Goal: Task Accomplishment & Management: Manage account settings

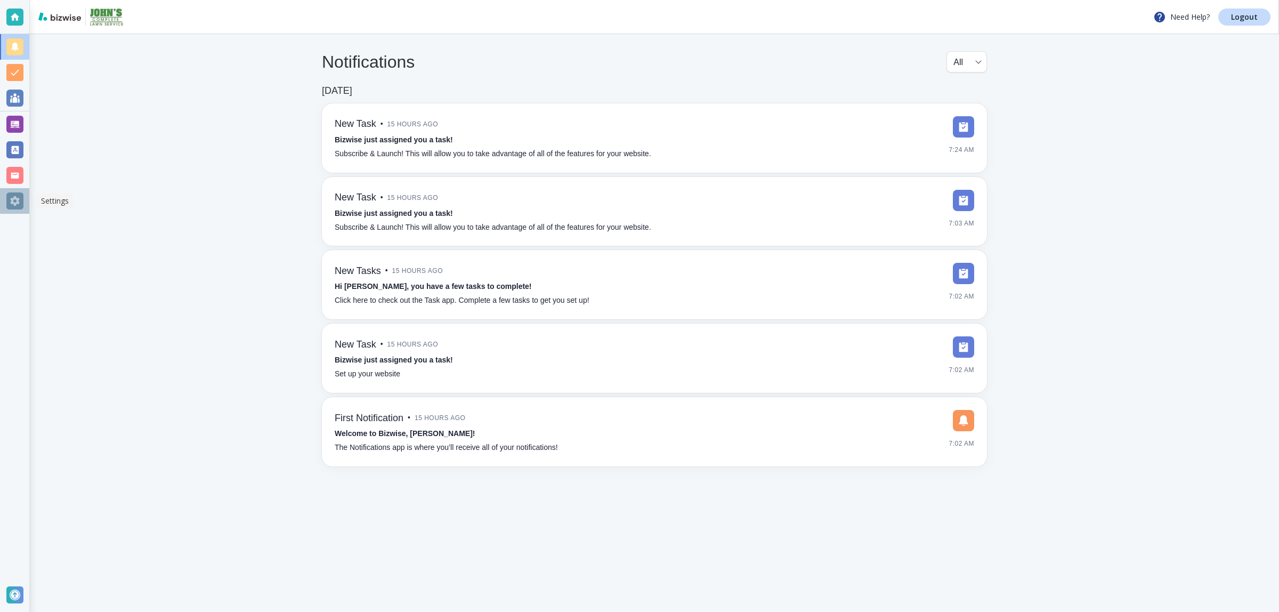
click at [18, 198] on div at bounding box center [14, 200] width 17 height 17
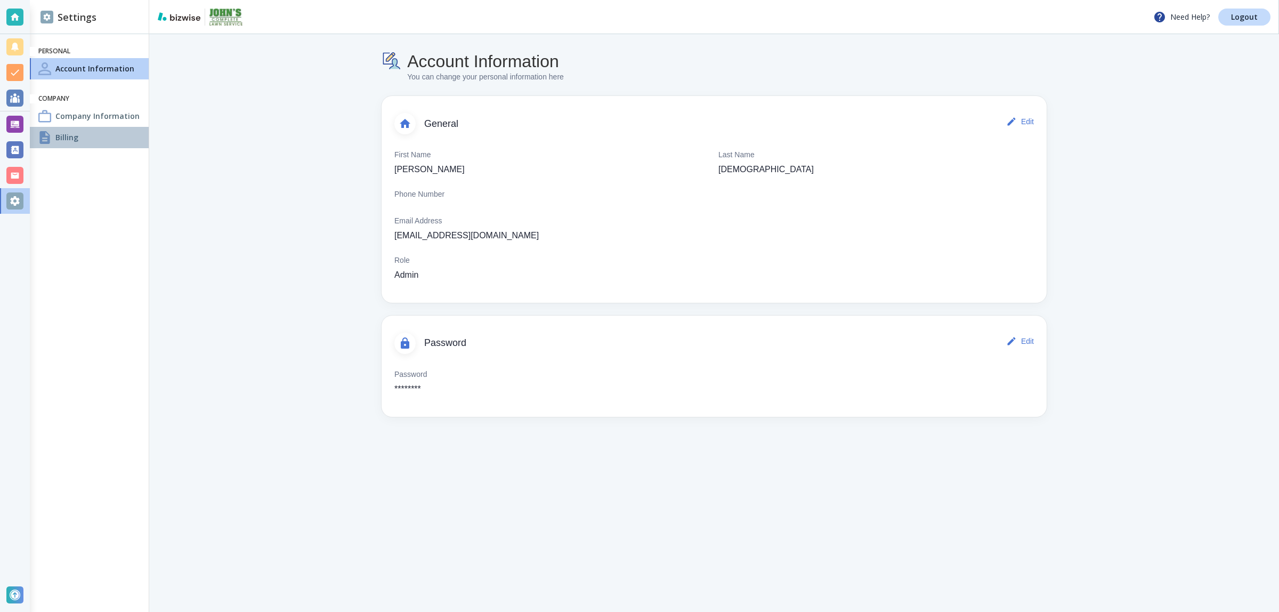
click at [118, 139] on div "Billing" at bounding box center [89, 137] width 119 height 21
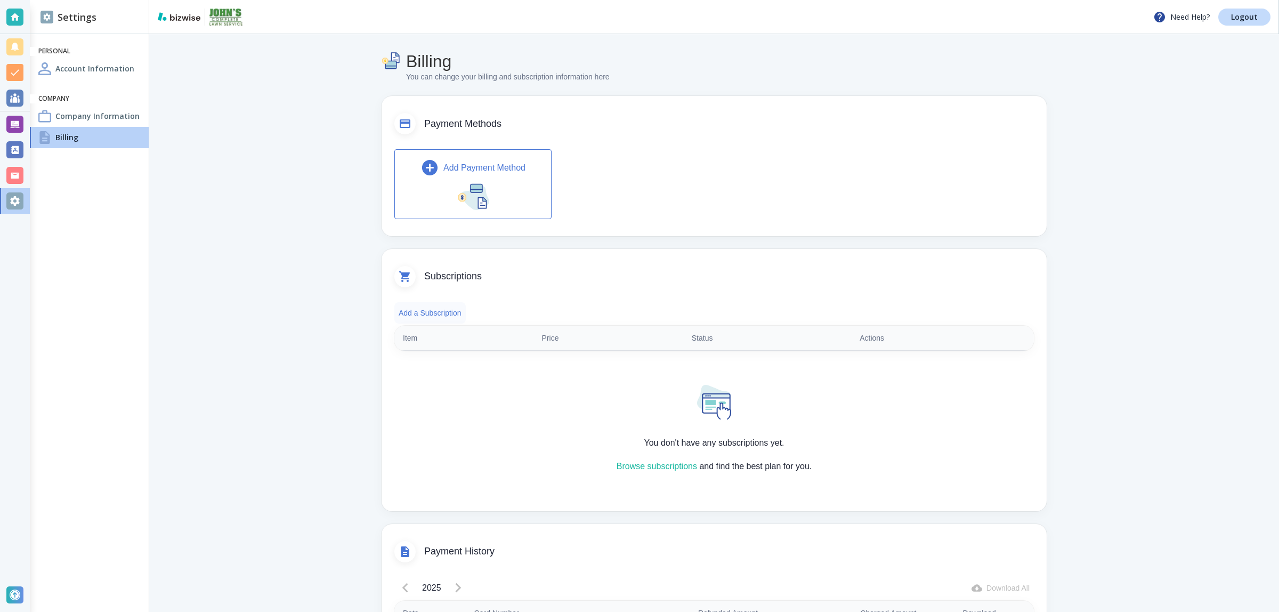
click at [437, 311] on button "Add a Subscription" at bounding box center [429, 312] width 71 height 21
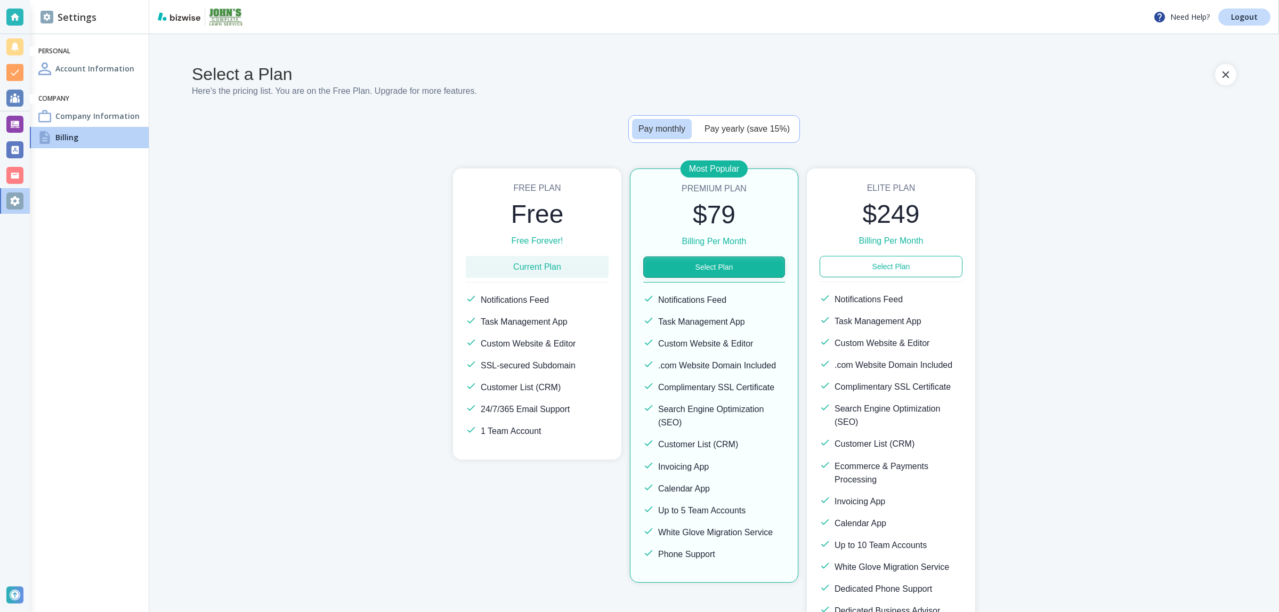
click at [690, 259] on button "Select Plan" at bounding box center [714, 266] width 142 height 21
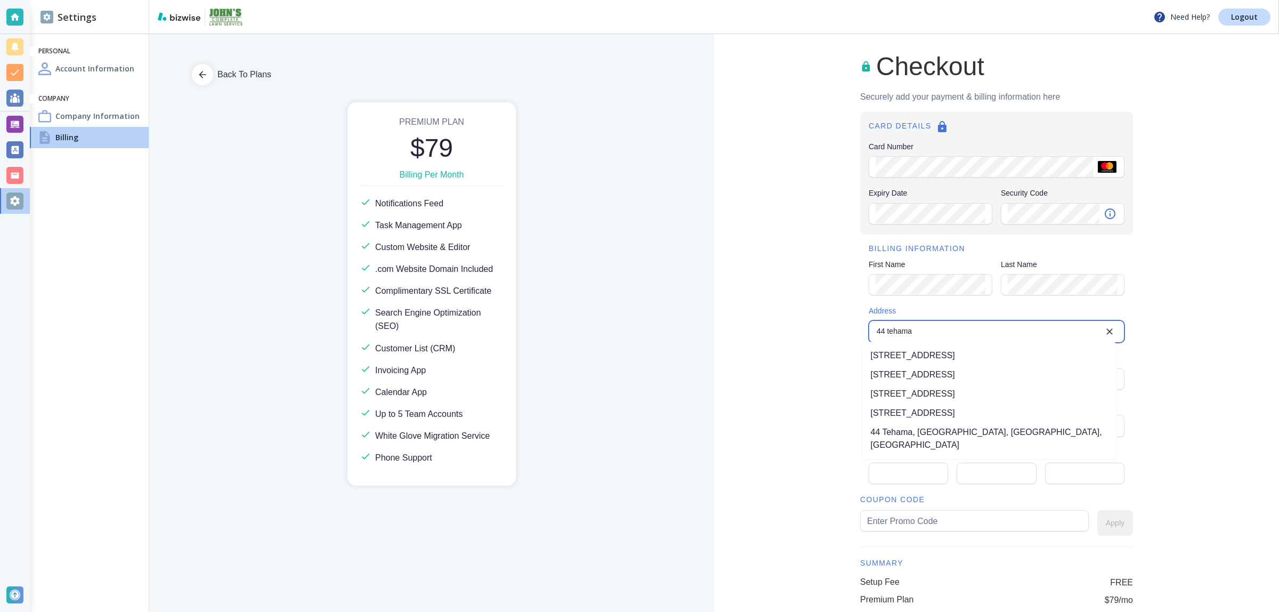
click at [907, 354] on li "[STREET_ADDRESS]" at bounding box center [989, 355] width 255 height 19
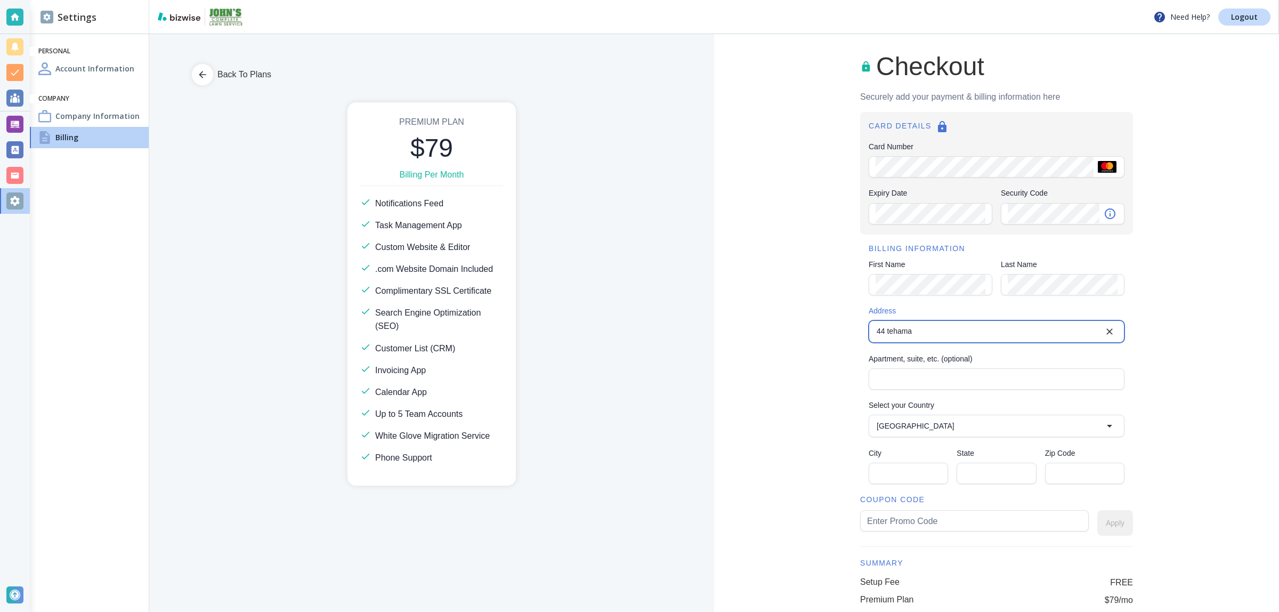
type input "[STREET_ADDRESS]"
type input "[GEOGRAPHIC_DATA]"
type input "CA"
type input "94105"
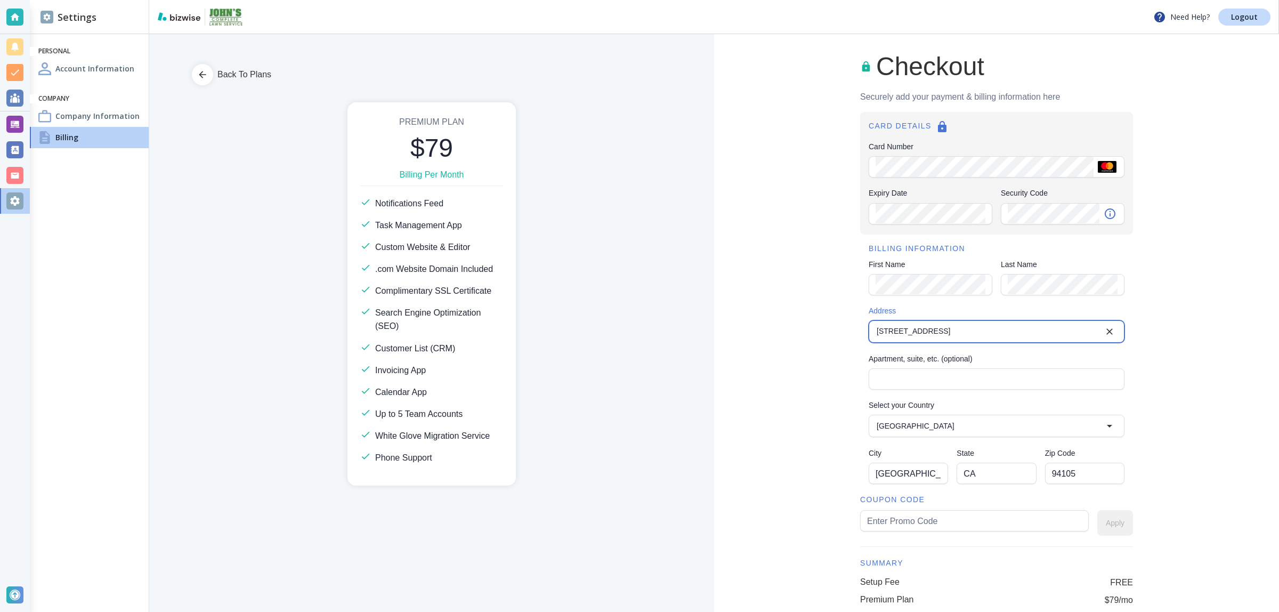
type input "[STREET_ADDRESS]"
click at [896, 513] on input "text" at bounding box center [974, 520] width 215 height 20
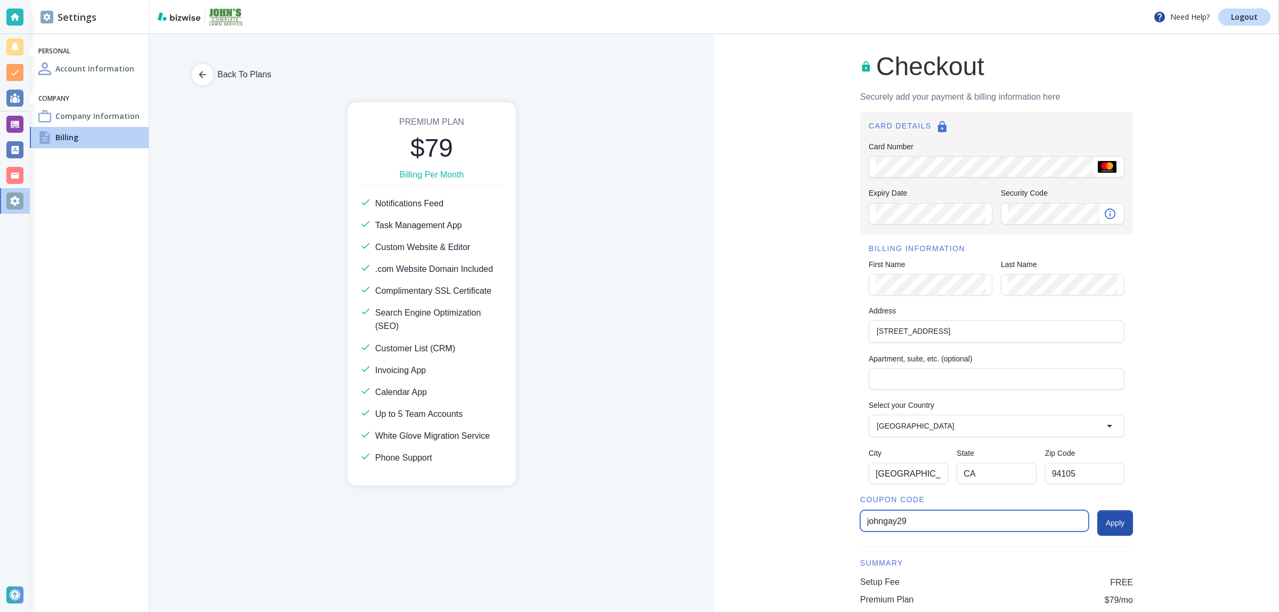
type input "johngay29"
click at [1127, 528] on div "Checkout Securely add your payment & billing information here CARD DETAILS Card…" at bounding box center [996, 382] width 565 height 696
click at [1120, 528] on button "Apply" at bounding box center [1115, 523] width 36 height 26
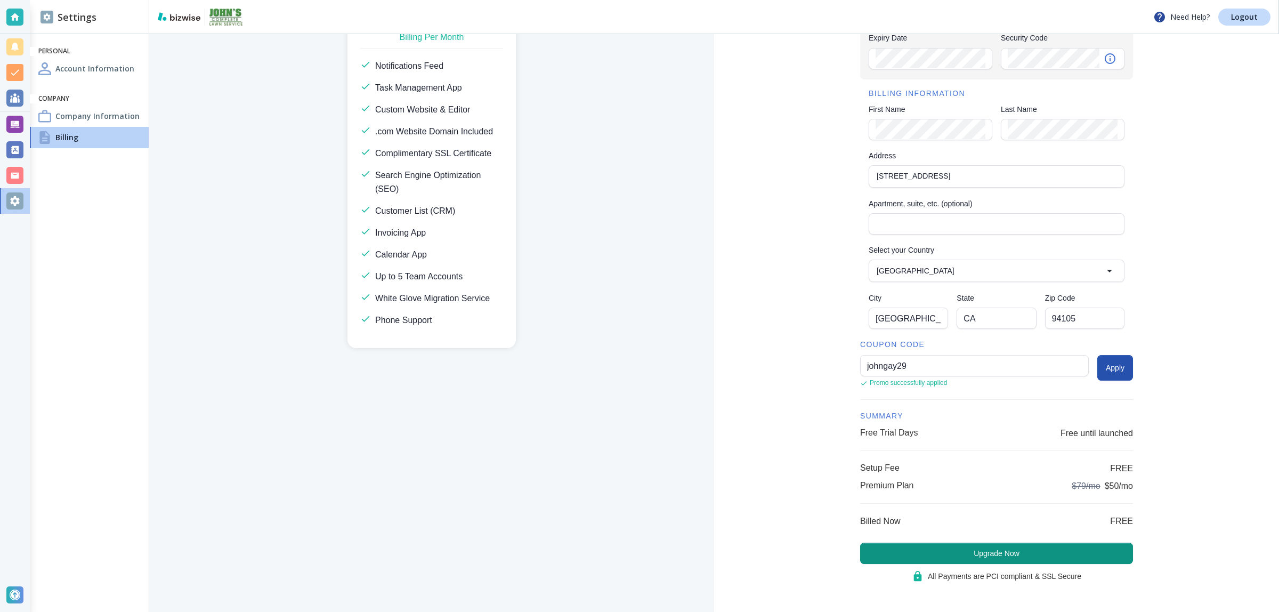
scroll to position [159, 0]
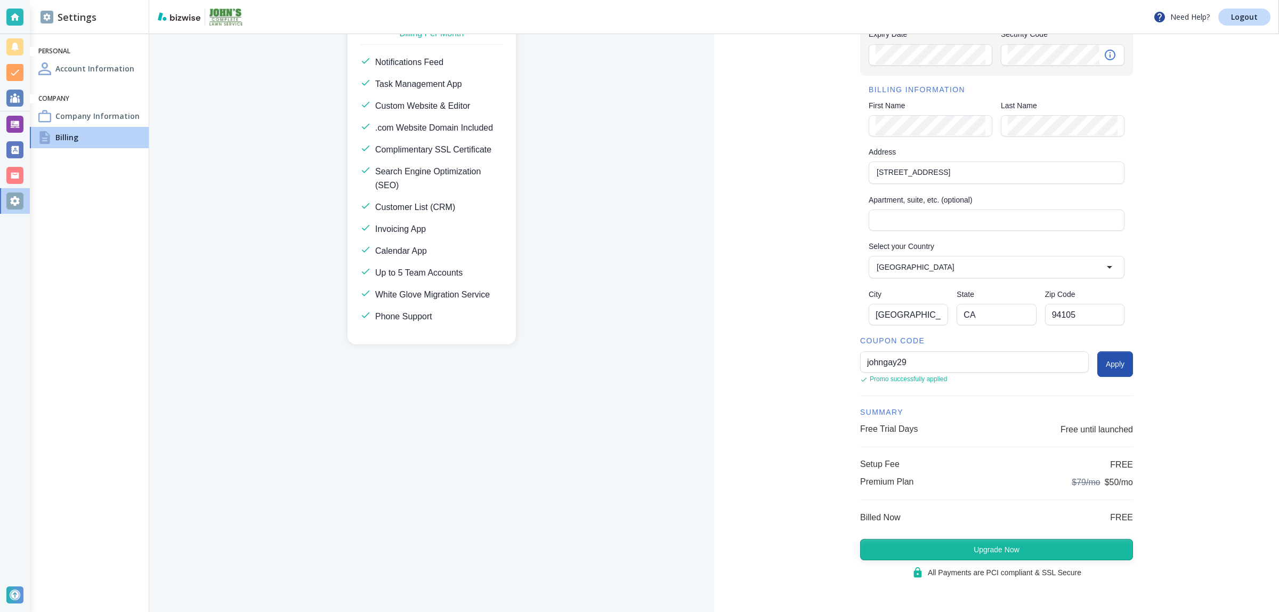
click at [943, 544] on button "Upgrade Now" at bounding box center [996, 549] width 273 height 21
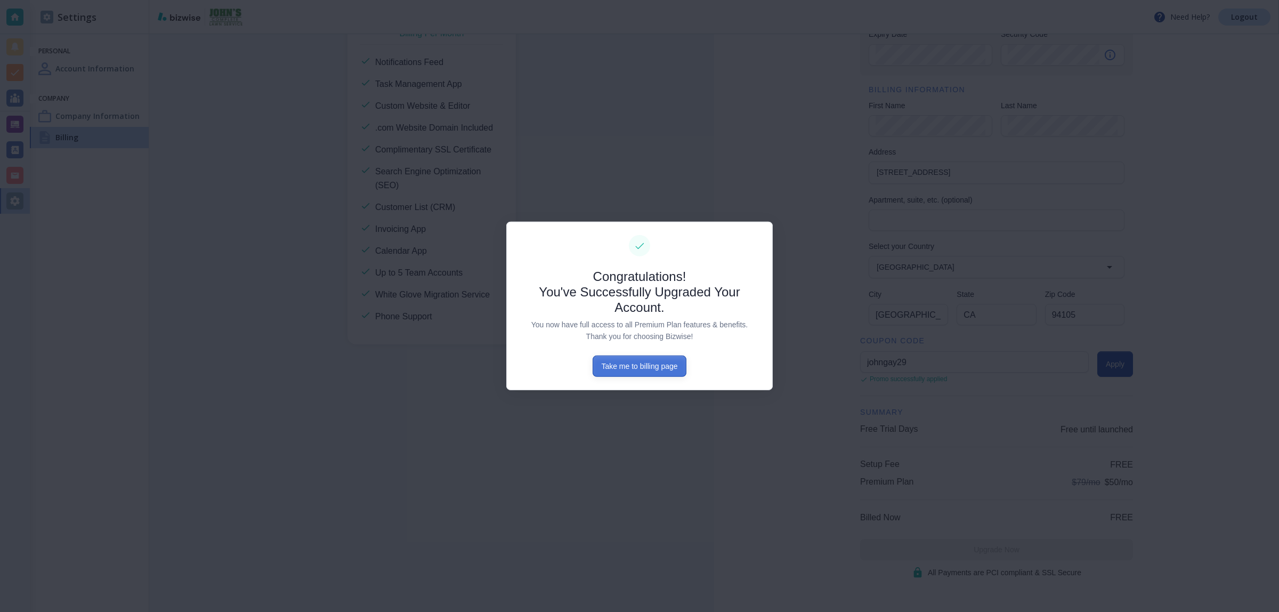
click at [647, 369] on button "Take me to billing page" at bounding box center [638, 365] width 93 height 21
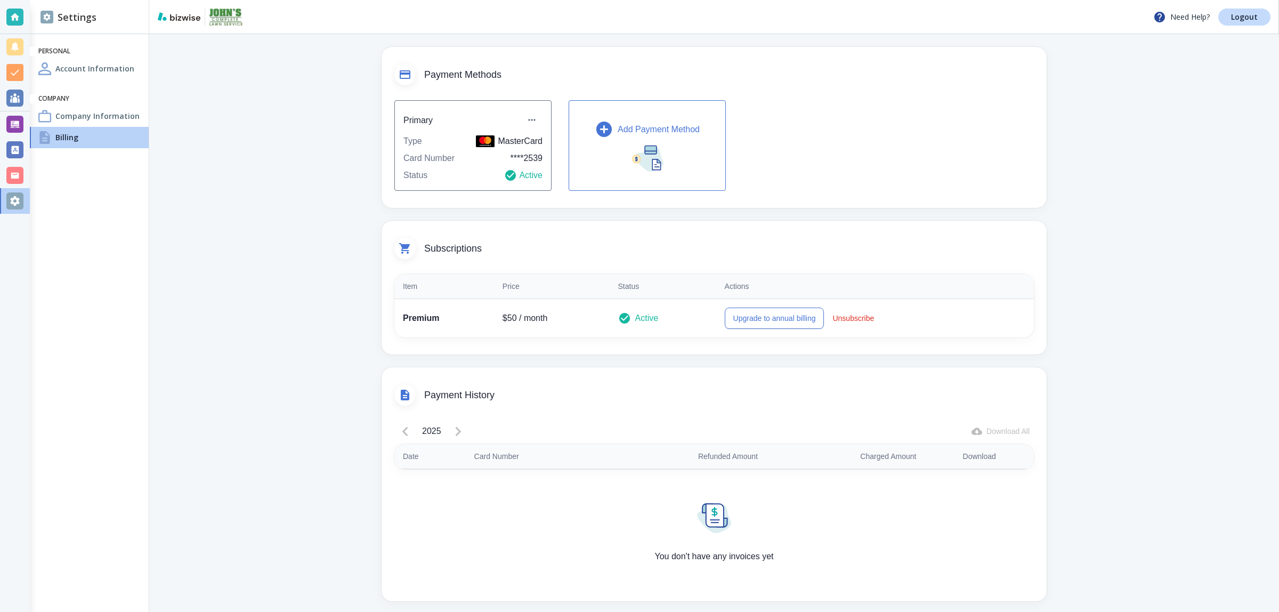
scroll to position [56, 0]
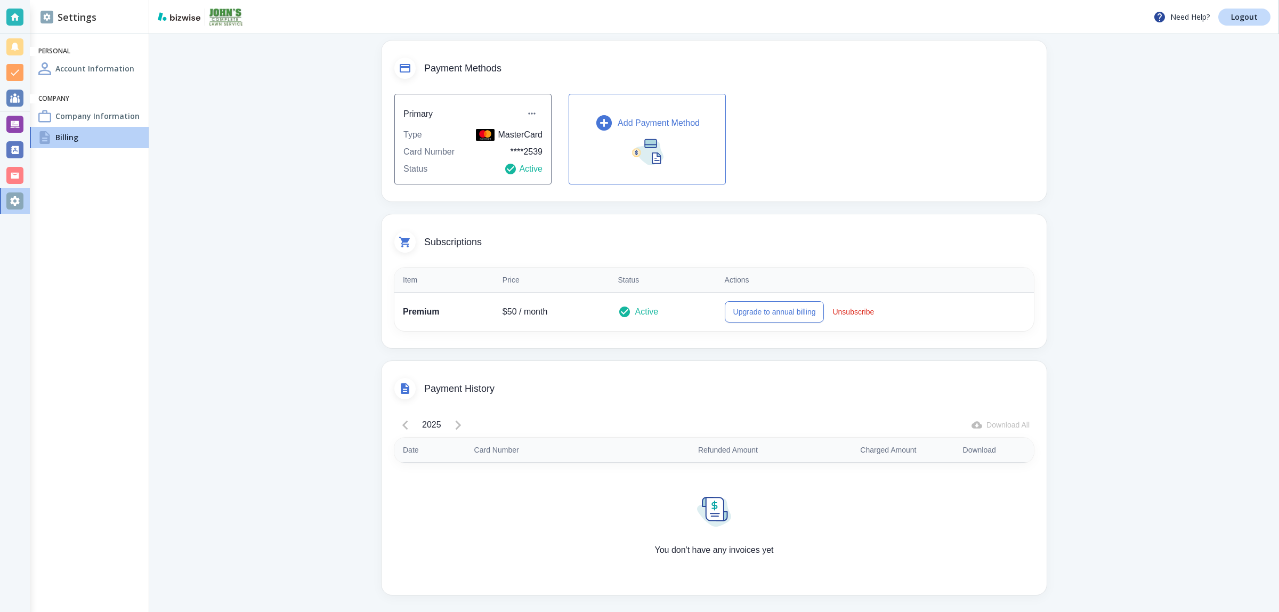
click at [68, 95] on h6 "Company" at bounding box center [89, 98] width 102 height 9
click at [82, 121] on div "Company Information" at bounding box center [89, 115] width 119 height 21
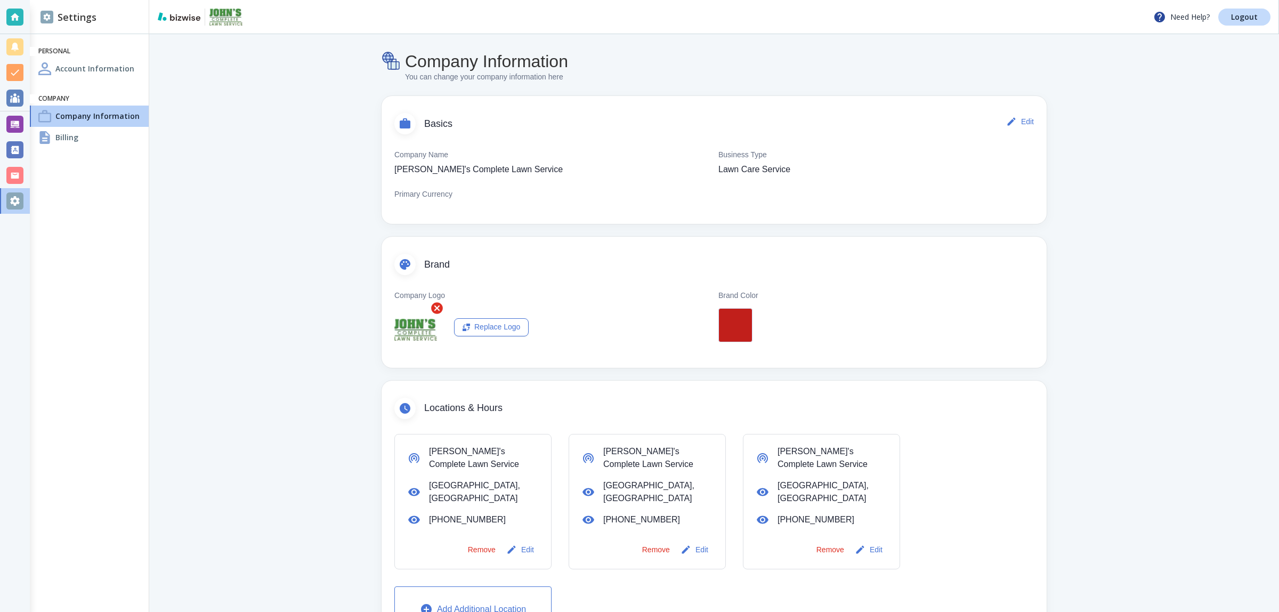
click at [1112, 387] on main "Company Information You can change your company information here Basics Edit Co…" at bounding box center [713, 444] width 1129 height 820
click at [77, 70] on h4 "Account Information" at bounding box center [94, 68] width 79 height 11
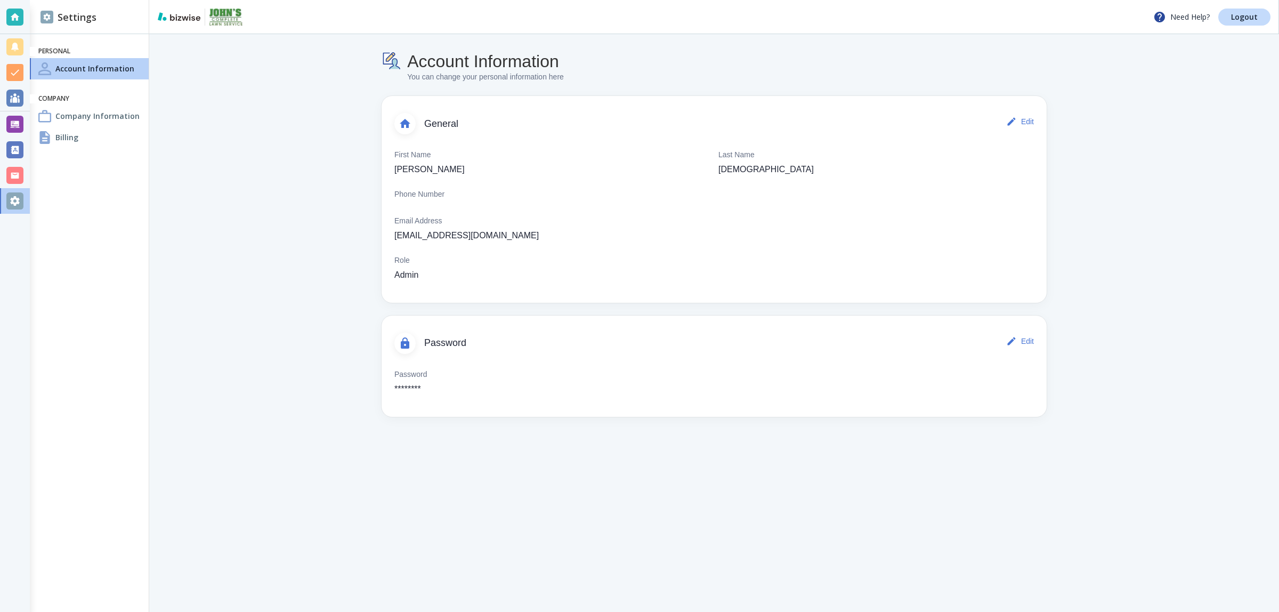
click at [76, 145] on div "Billing" at bounding box center [89, 137] width 119 height 21
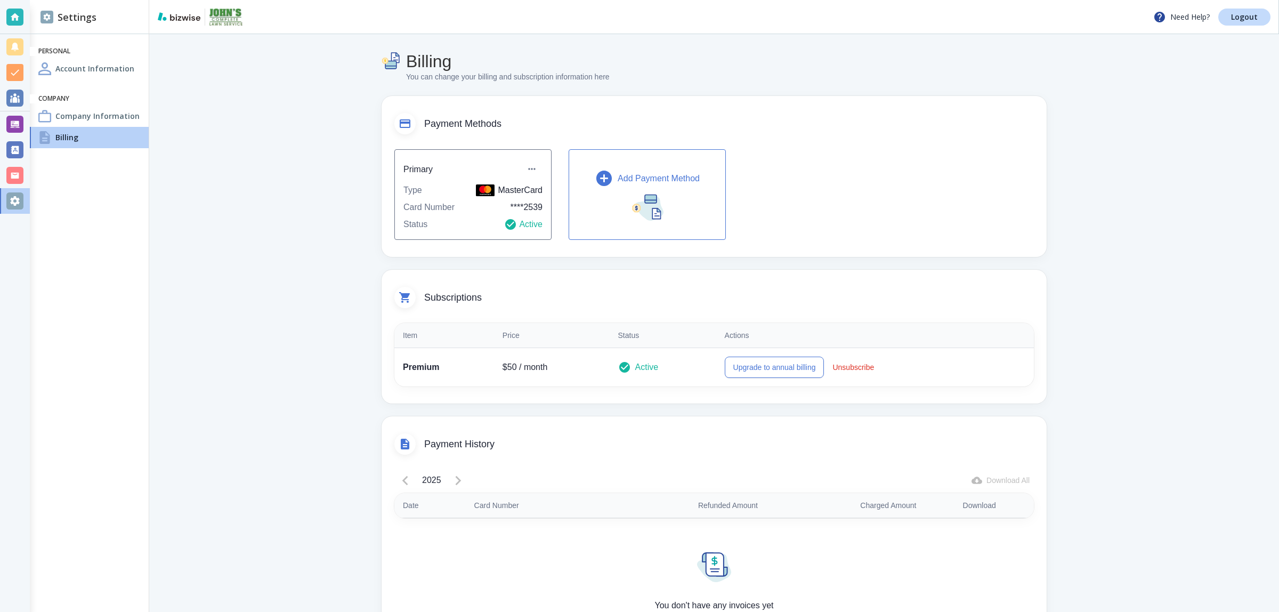
click at [97, 107] on div "Company Information" at bounding box center [89, 115] width 119 height 21
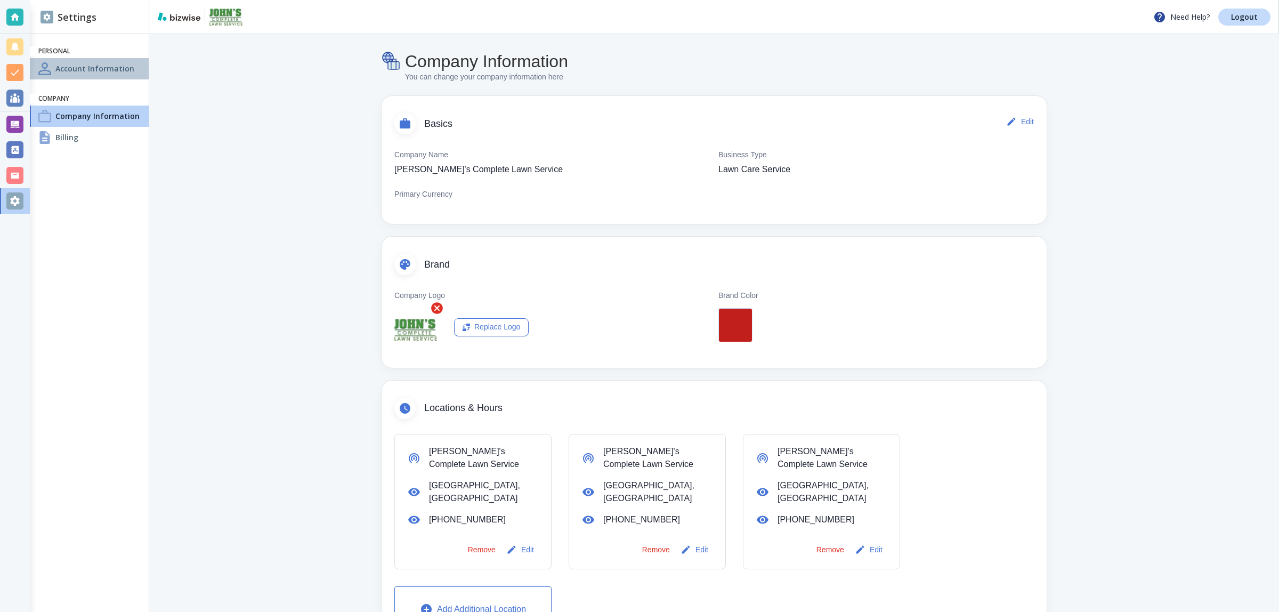
click at [80, 74] on h4 "Account Information" at bounding box center [94, 68] width 79 height 11
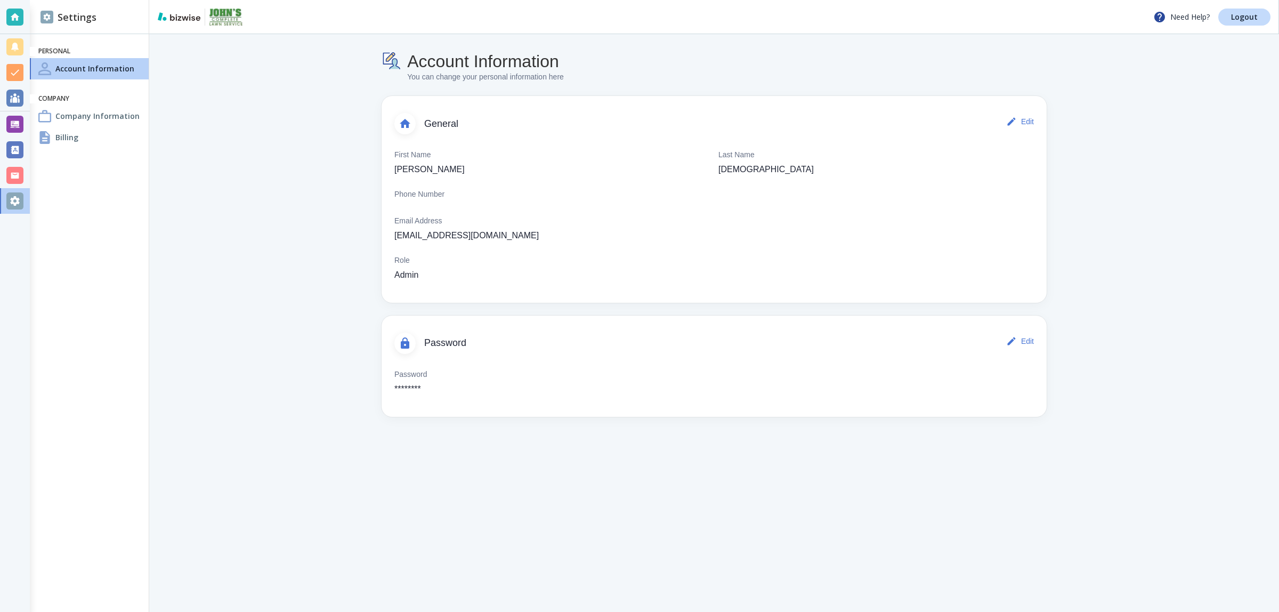
click at [70, 145] on div "Billing" at bounding box center [89, 137] width 119 height 21
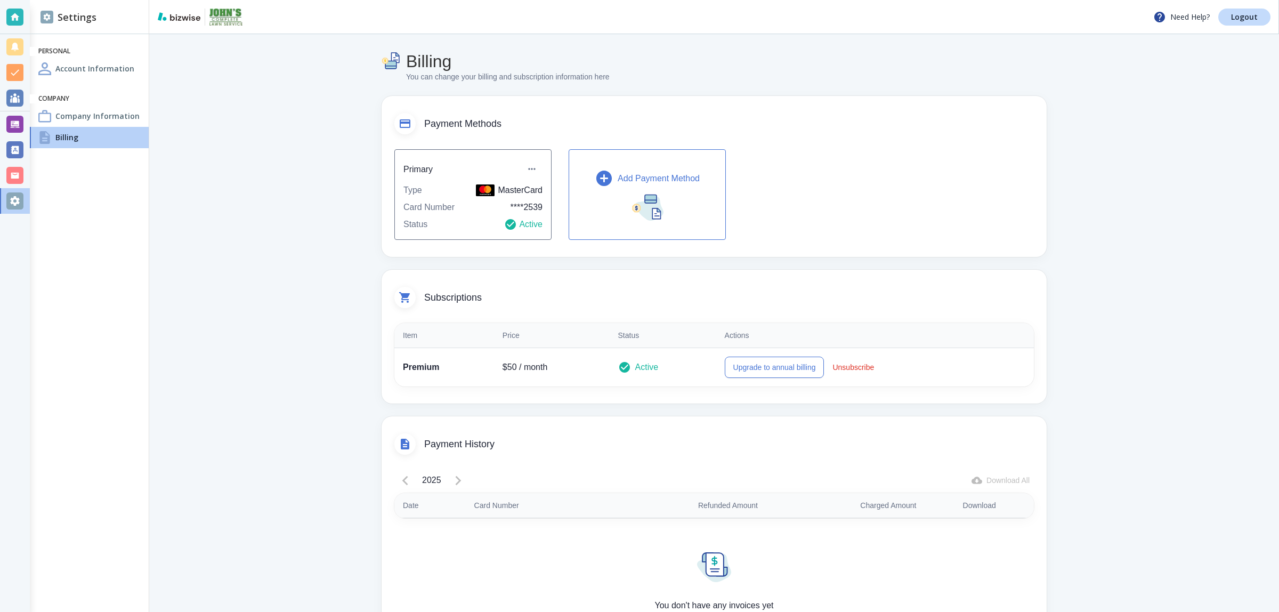
click at [83, 113] on h4 "Company Information" at bounding box center [97, 115] width 84 height 11
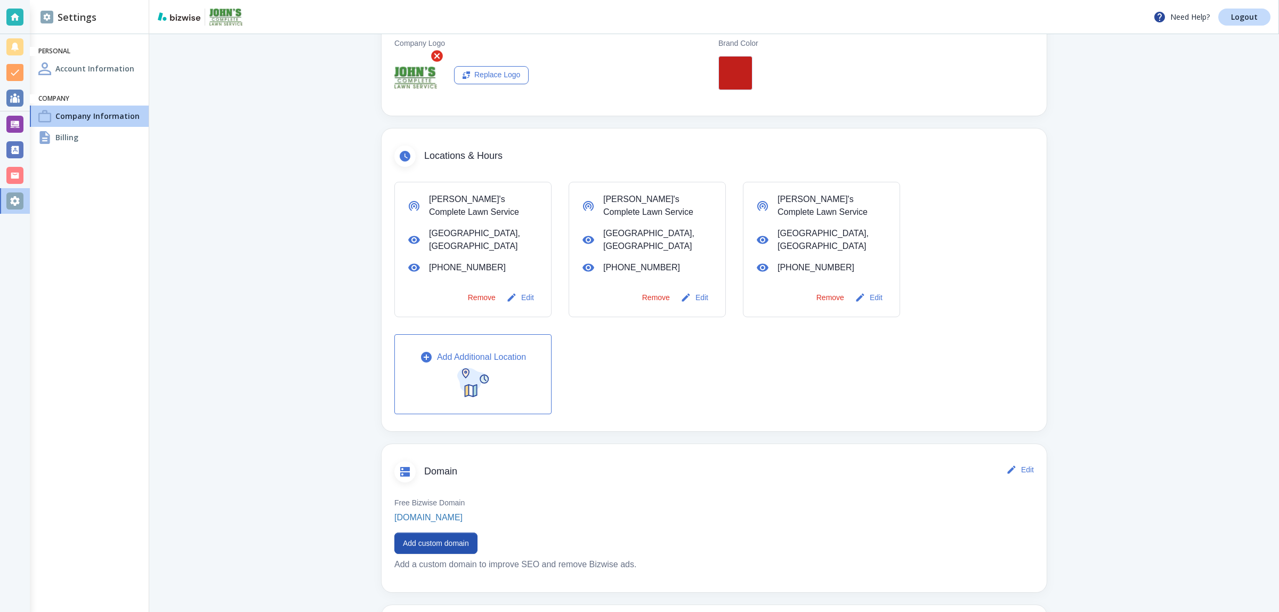
scroll to position [266, 0]
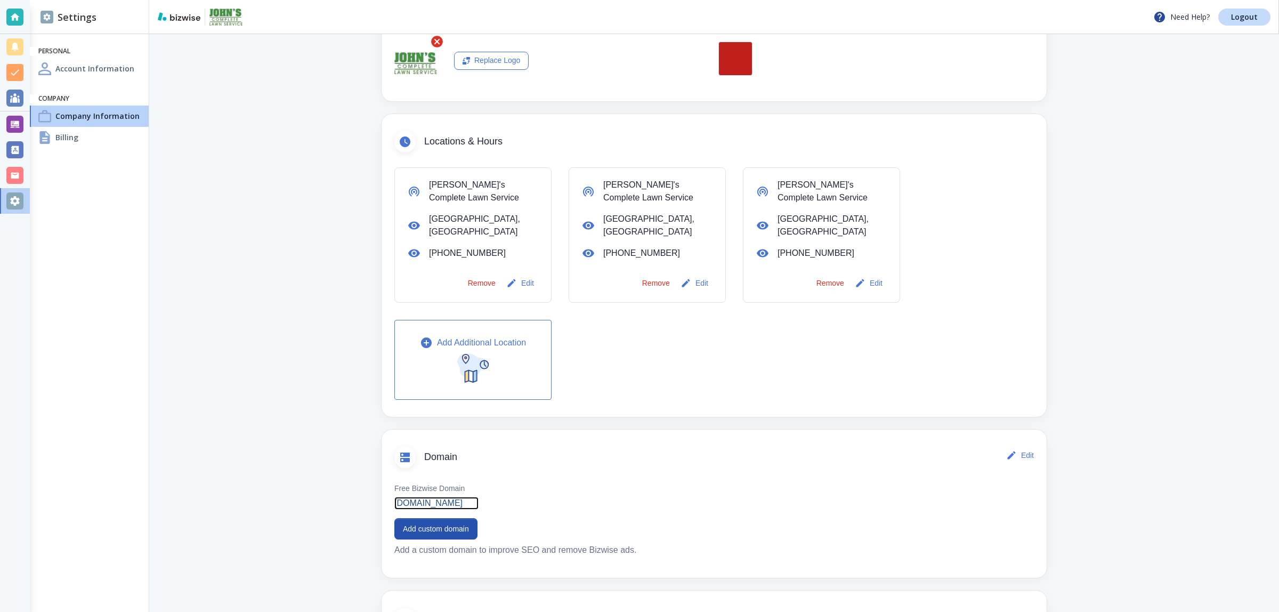
click at [446, 503] on p "[DOMAIN_NAME]" at bounding box center [428, 503] width 68 height 13
click at [450, 525] on button "Add custom domain" at bounding box center [435, 528] width 83 height 21
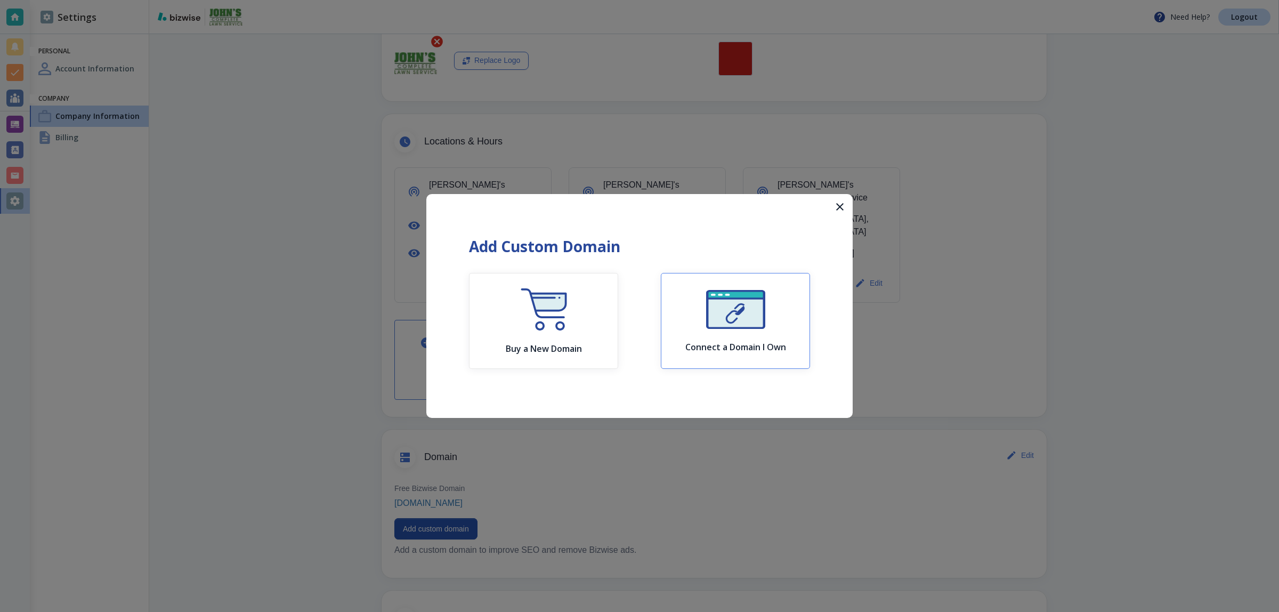
click at [719, 273] on button "Connect a Domain I Own" at bounding box center [735, 321] width 149 height 96
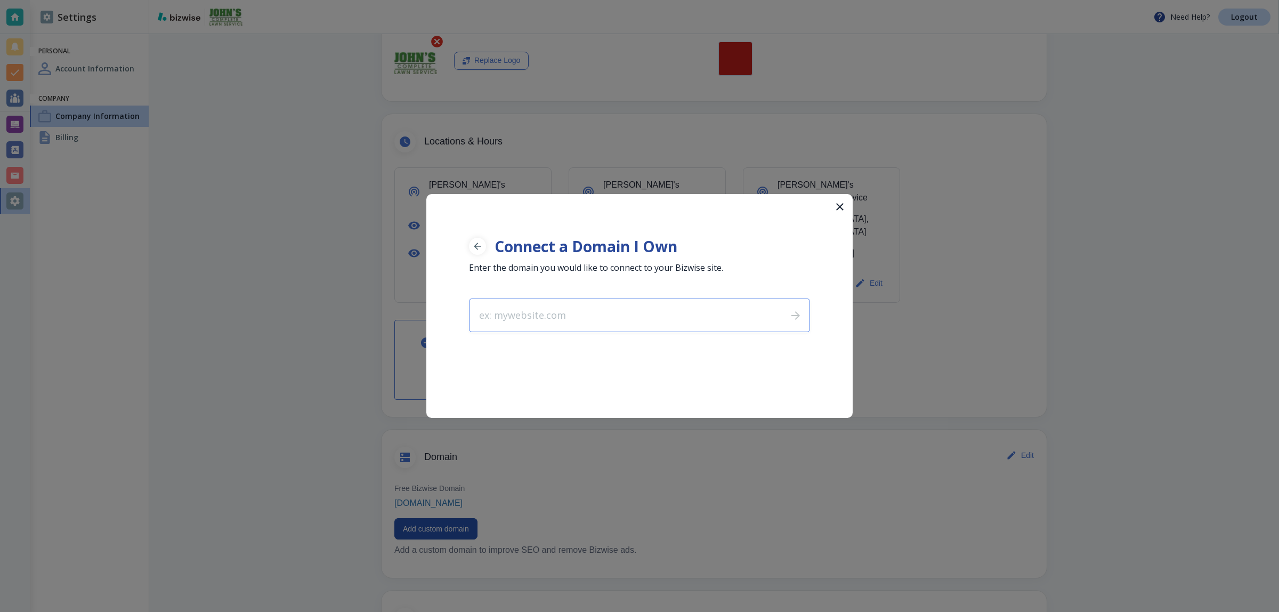
drag, startPoint x: 646, startPoint y: 330, endPoint x: 630, endPoint y: 321, distance: 19.1
click at [645, 330] on input "text" at bounding box center [623, 315] width 309 height 32
type input "johnslawnservicebirmingham.com"
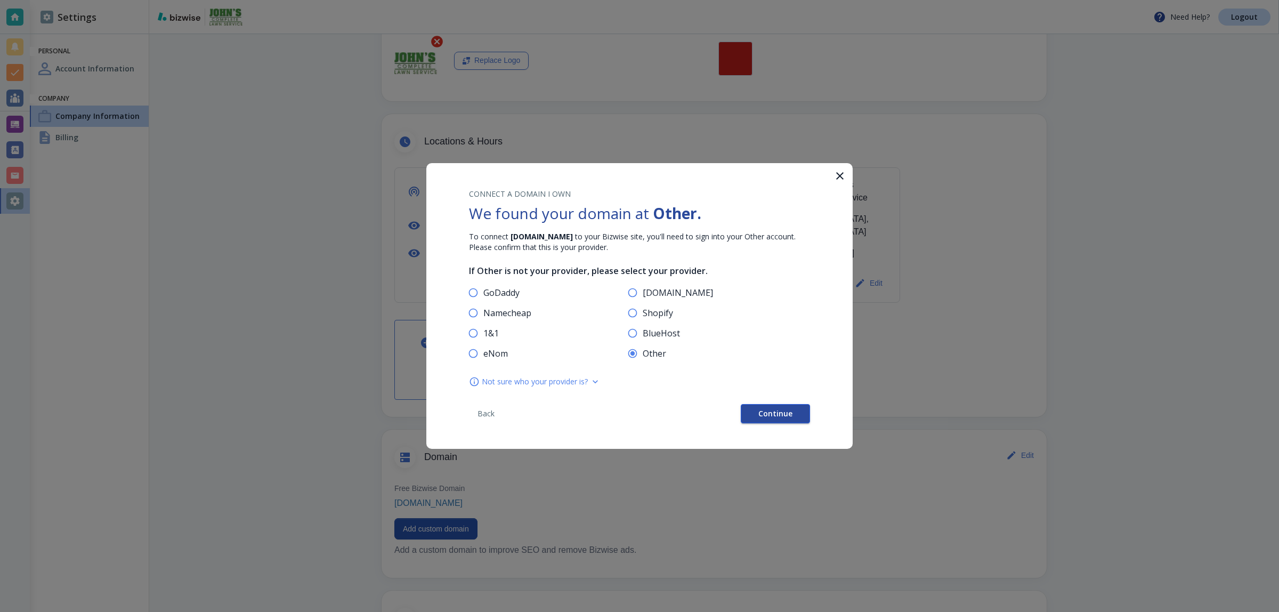
click at [763, 410] on span "Continue" at bounding box center [775, 413] width 34 height 7
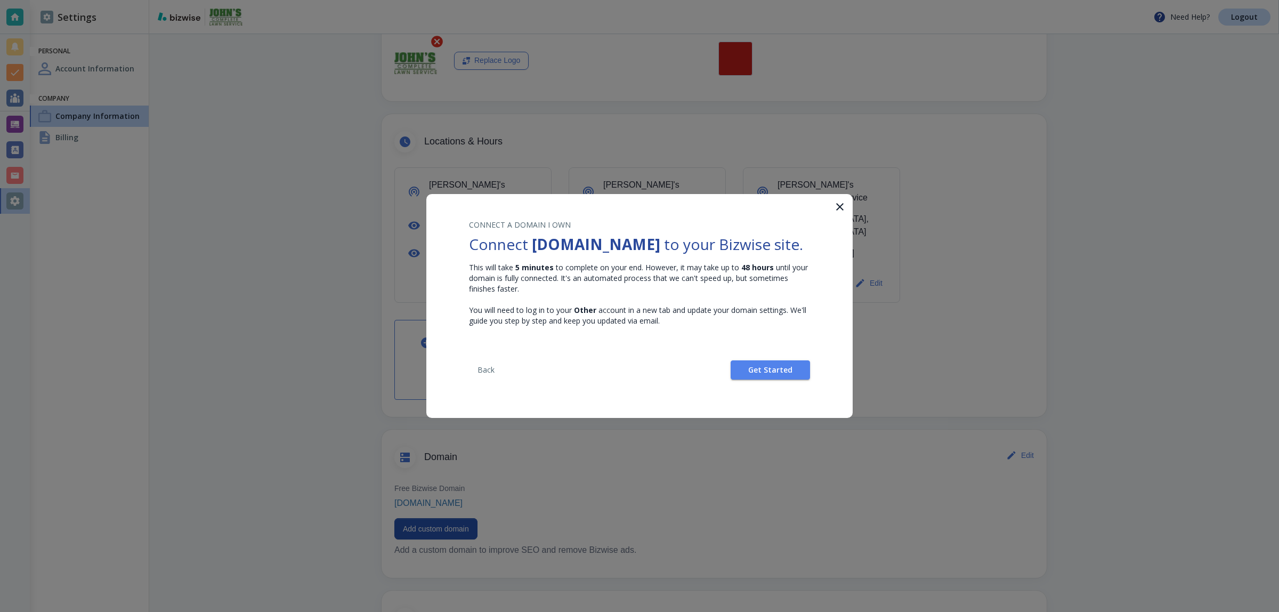
click at [766, 398] on div "CONNECT A DOMAIN I OWN Connect johnslawnservicebirmingham.com to your Bizwise s…" at bounding box center [639, 299] width 426 height 211
click at [766, 379] on button "Get Started" at bounding box center [769, 369] width 79 height 19
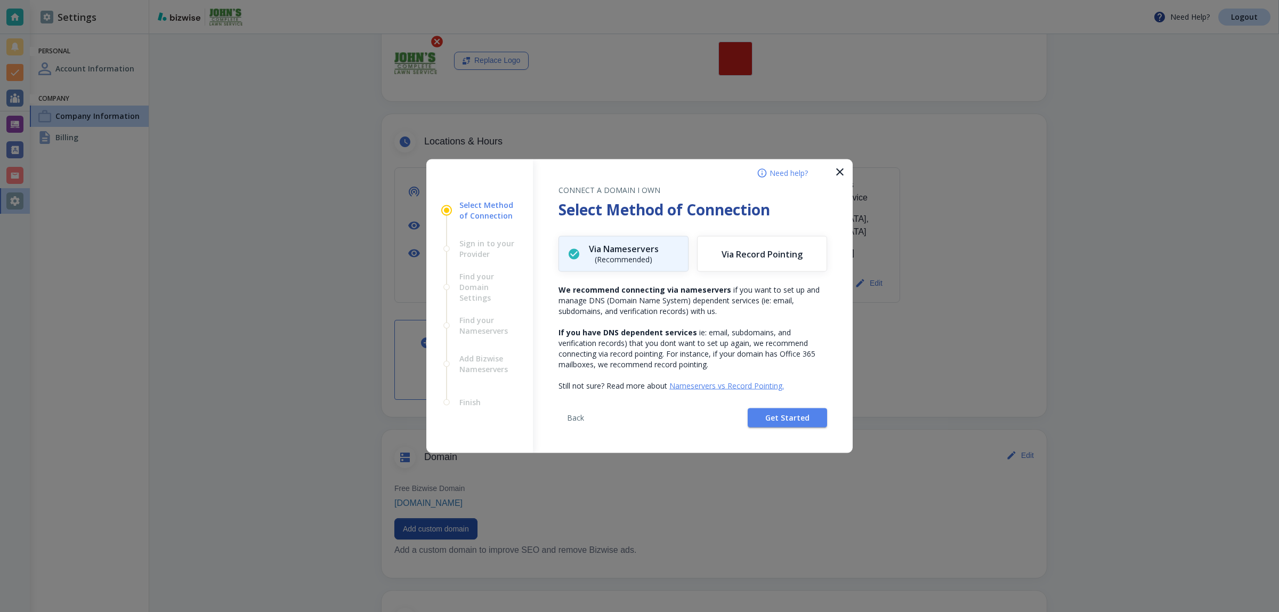
click at [843, 169] on icon "button" at bounding box center [839, 172] width 13 height 13
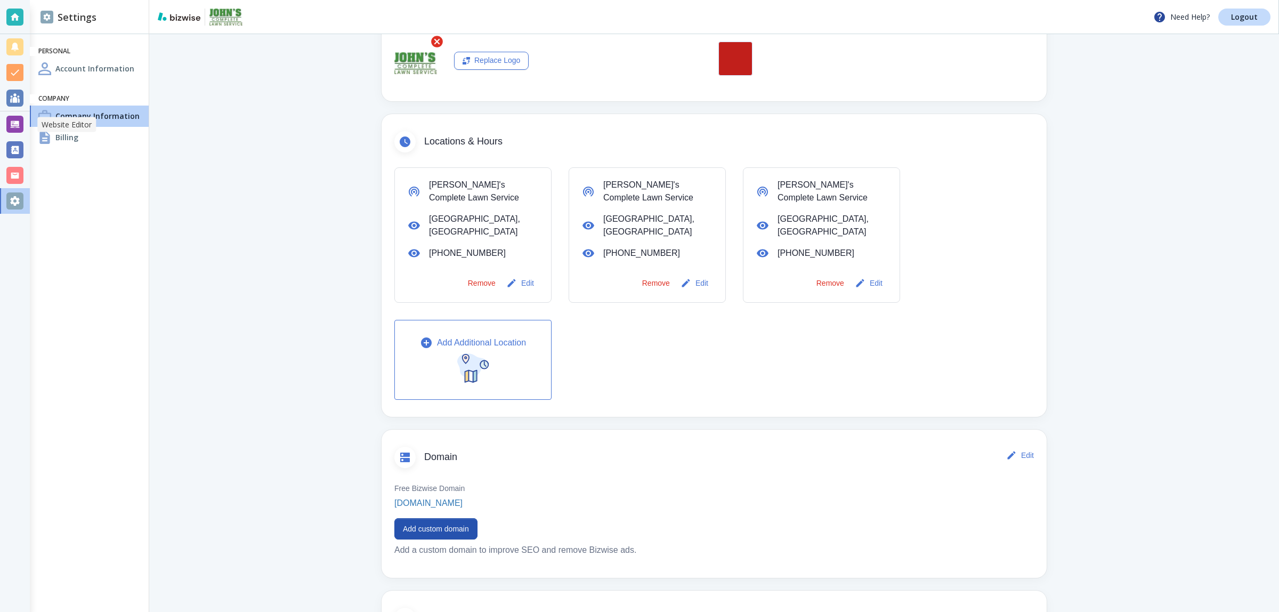
click at [18, 129] on div at bounding box center [14, 124] width 17 height 17
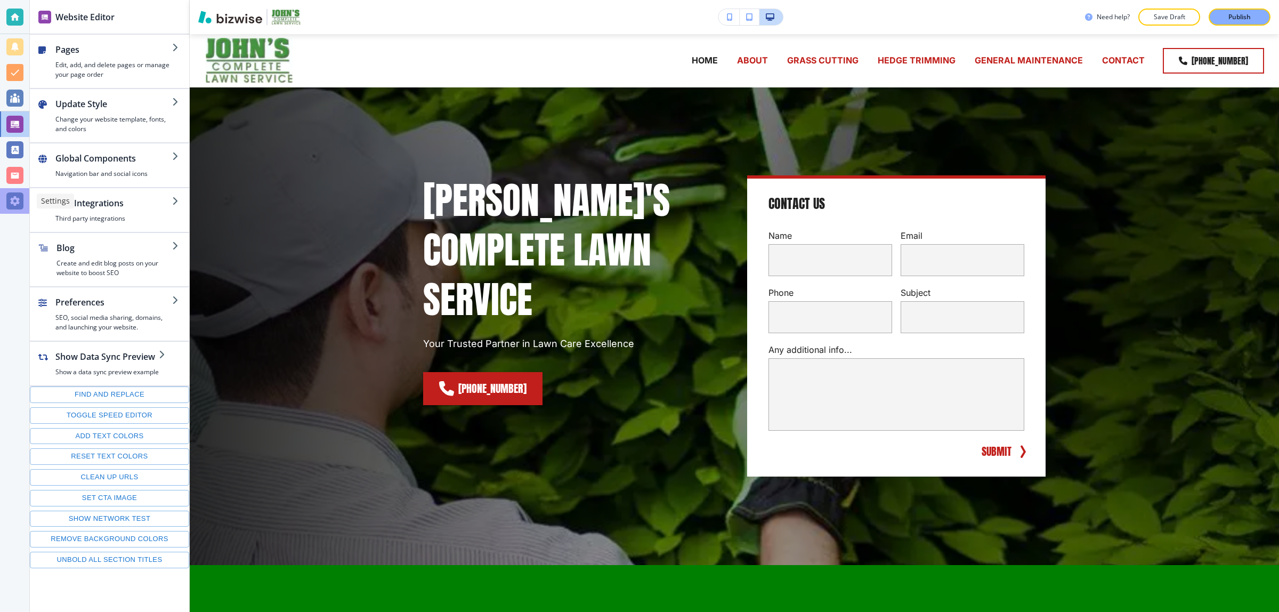
click at [12, 200] on div at bounding box center [14, 200] width 17 height 17
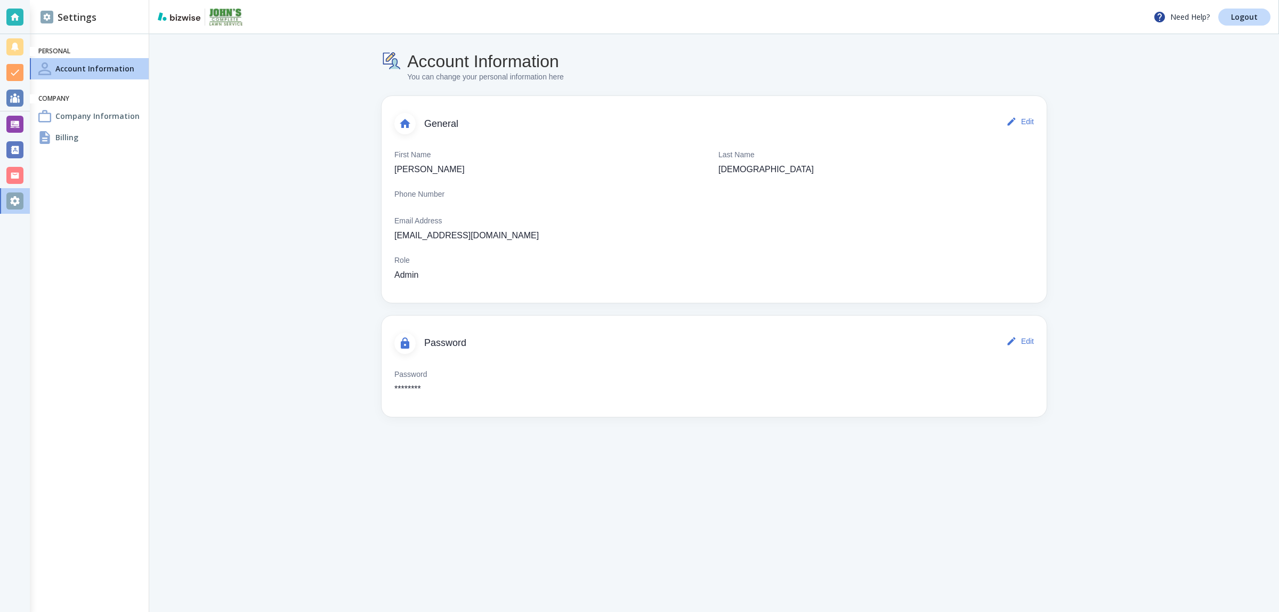
click at [107, 140] on div "Billing" at bounding box center [89, 137] width 119 height 21
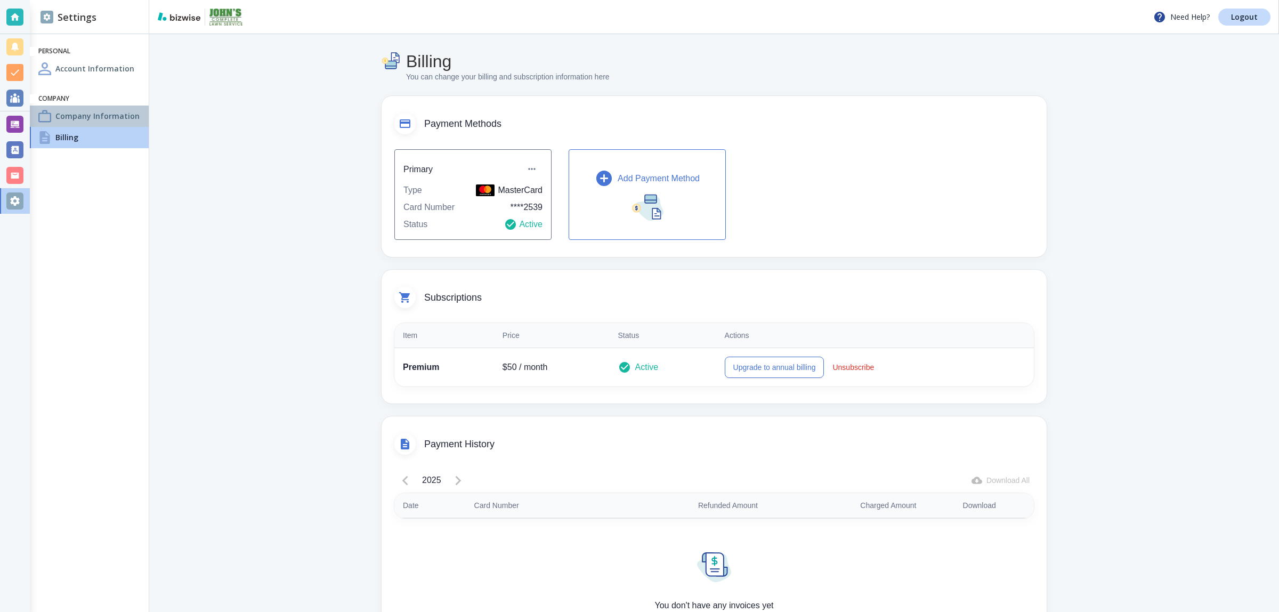
click at [97, 121] on div "Company Information" at bounding box center [89, 115] width 119 height 21
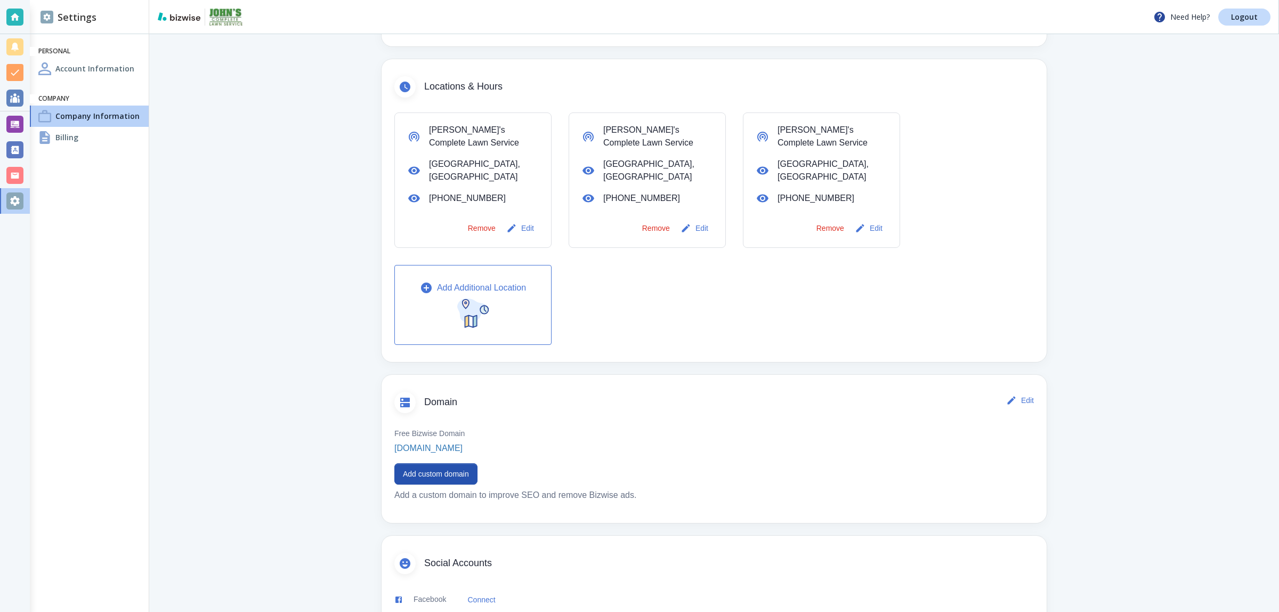
scroll to position [333, 0]
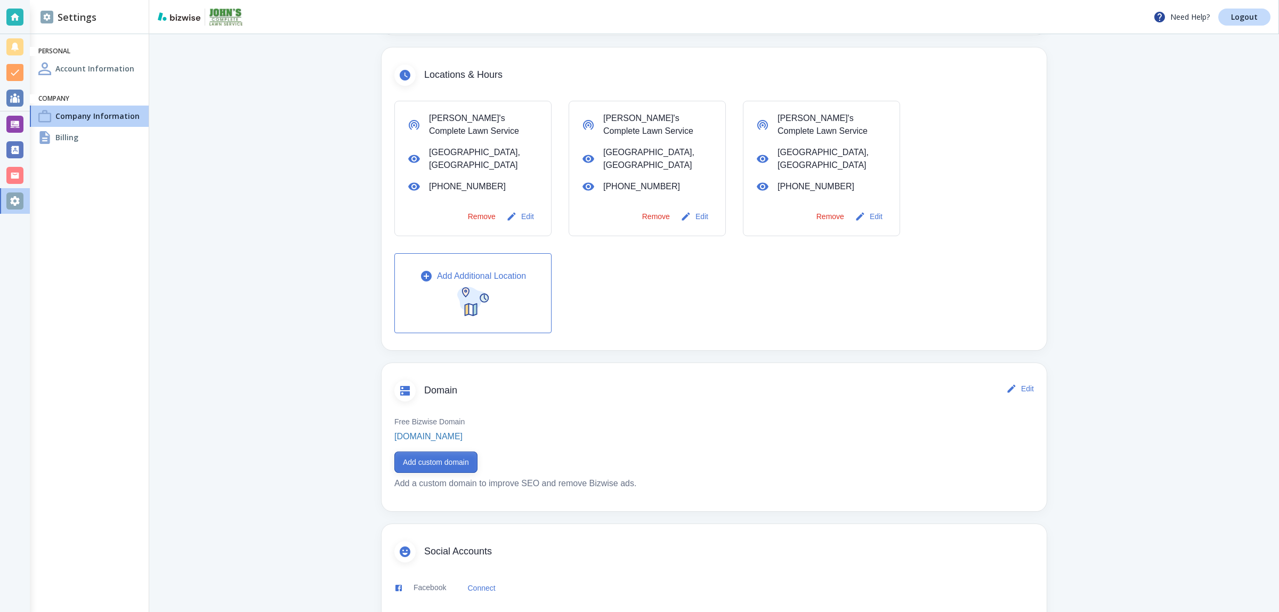
click at [445, 457] on button "Add custom domain" at bounding box center [435, 461] width 83 height 21
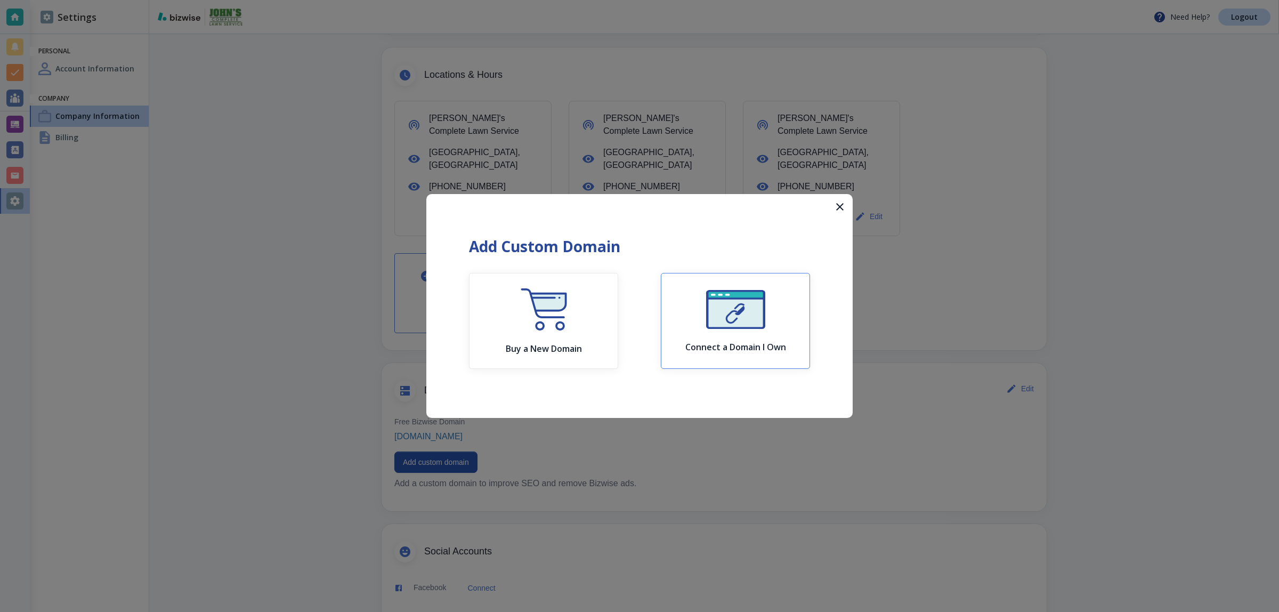
click at [697, 295] on div "Connect a Domain I Own" at bounding box center [735, 321] width 101 height 62
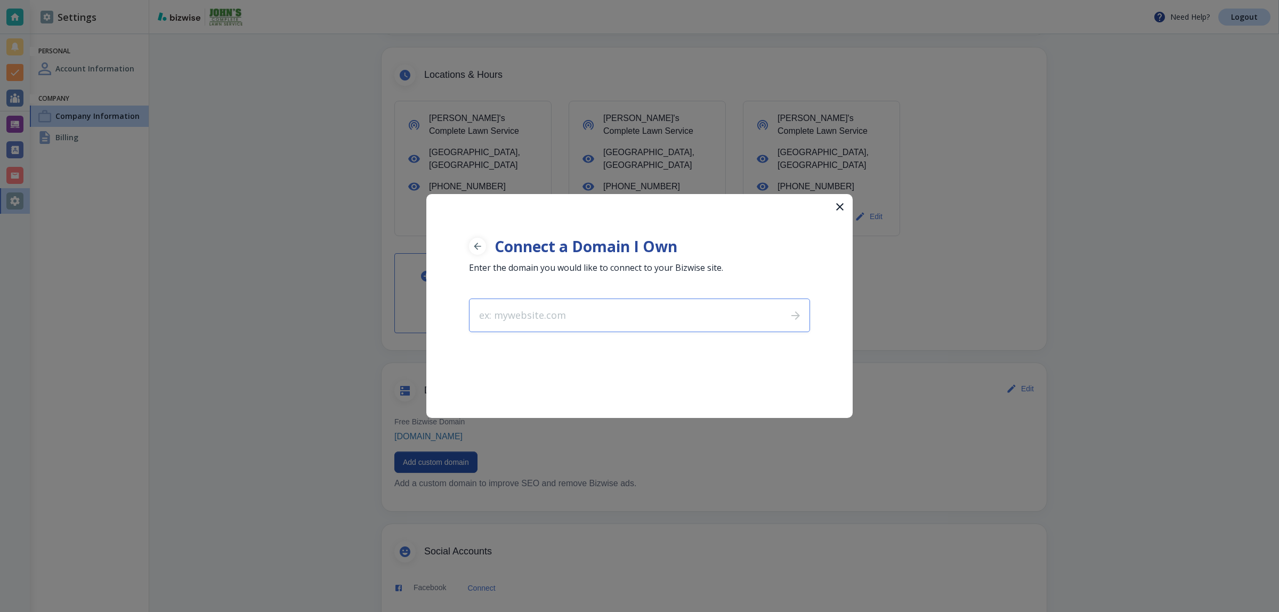
click at [640, 307] on input "text" at bounding box center [623, 315] width 309 height 32
type input "johnslawnservicebirmingham.com"
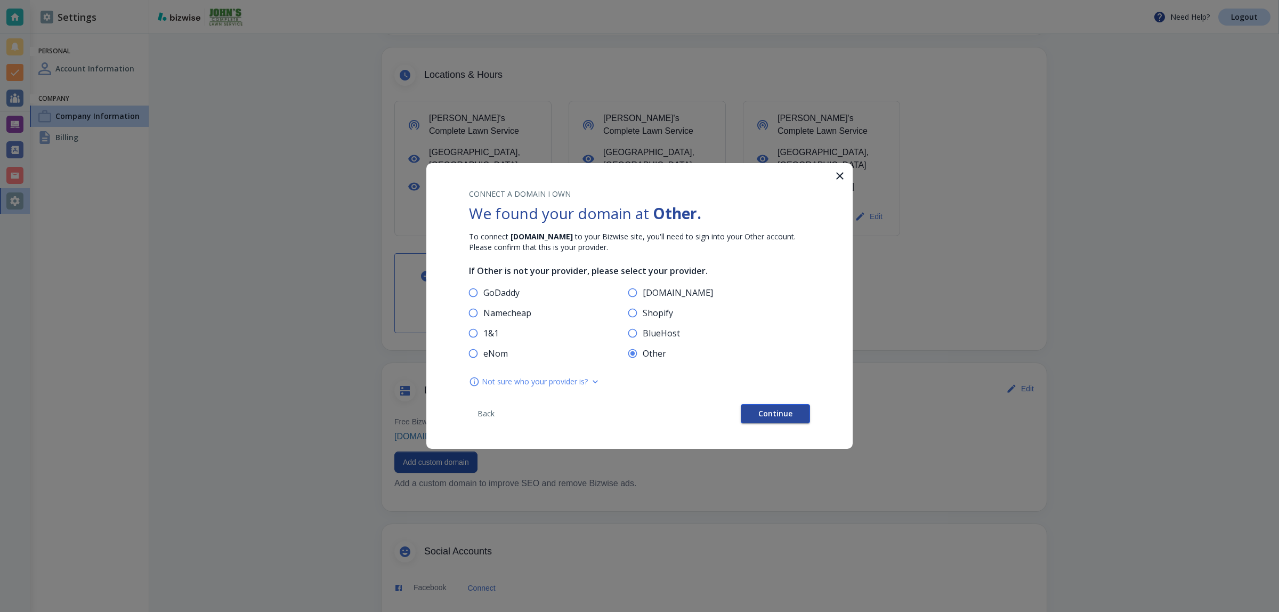
click at [765, 404] on button "Continue" at bounding box center [775, 413] width 69 height 19
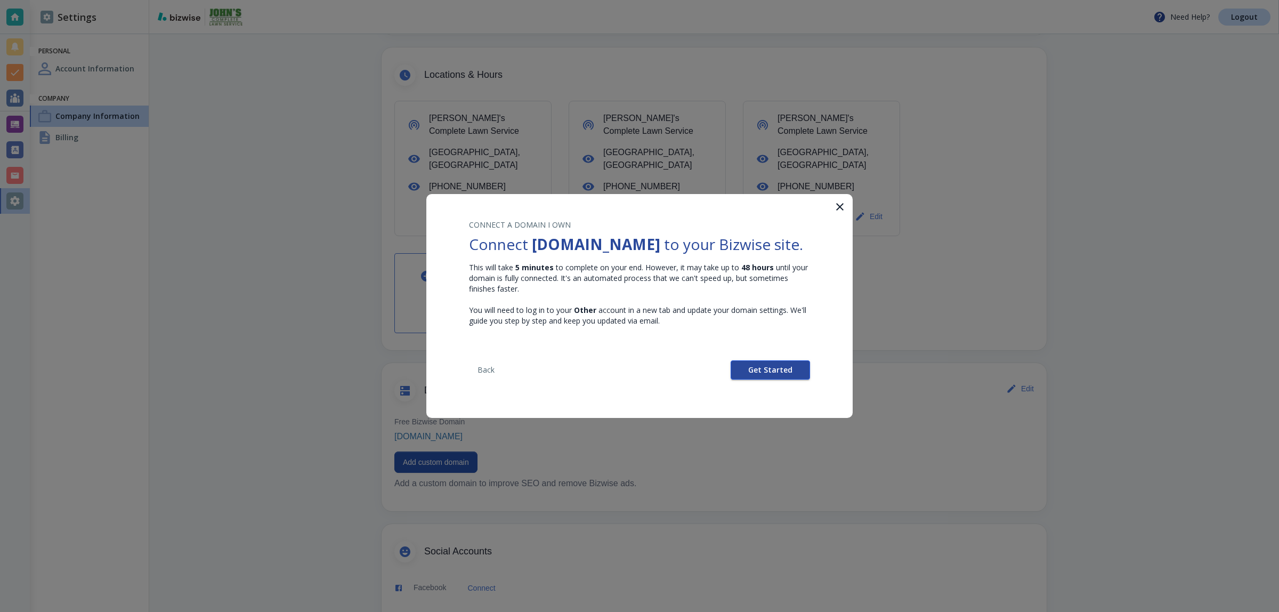
click at [772, 379] on button "Get Started" at bounding box center [769, 369] width 79 height 19
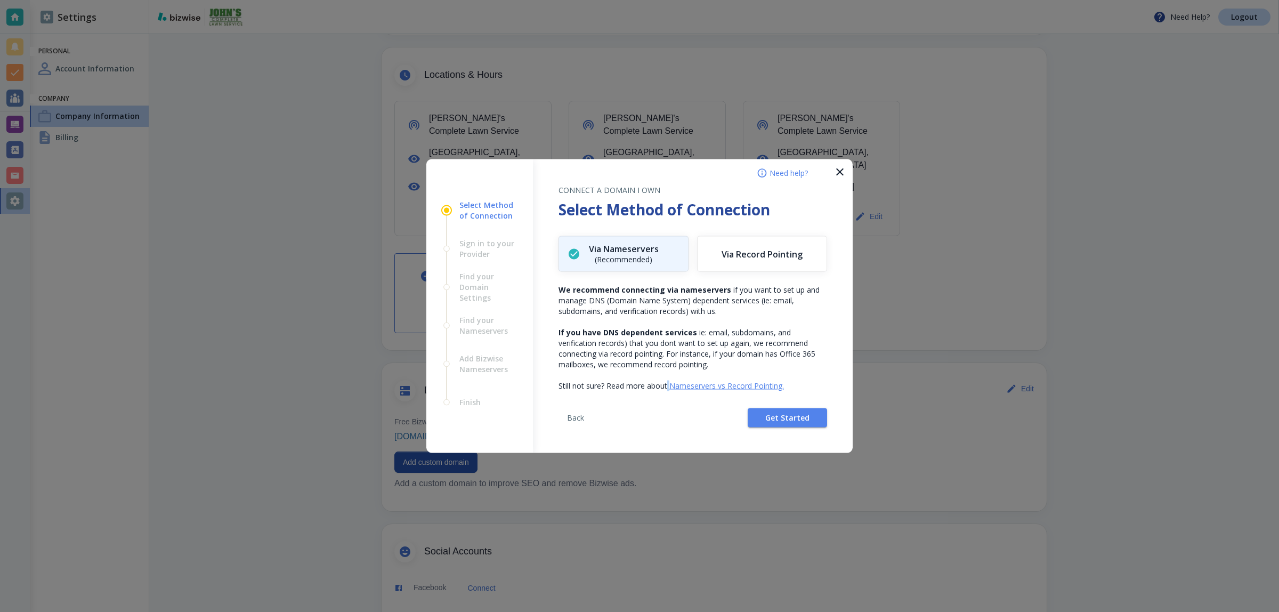
click at [772, 393] on div "Back Get Started" at bounding box center [692, 422] width 269 height 62
click at [781, 408] on button "Get Started" at bounding box center [786, 417] width 79 height 19
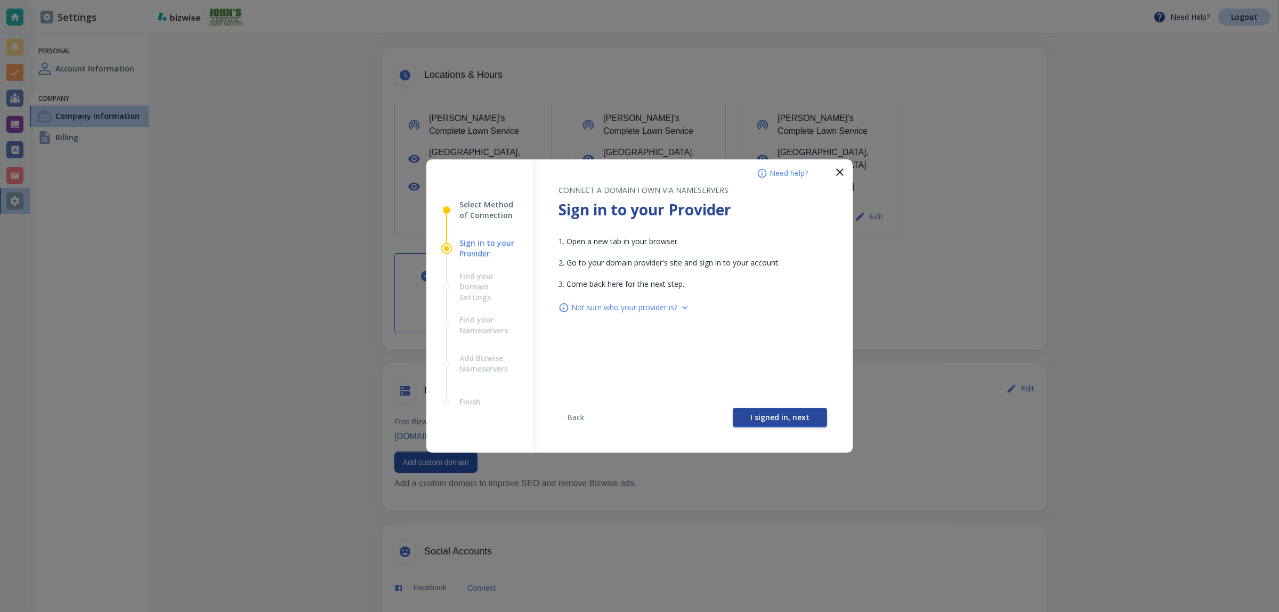
click at [784, 419] on span "I signed in, next" at bounding box center [779, 416] width 59 height 7
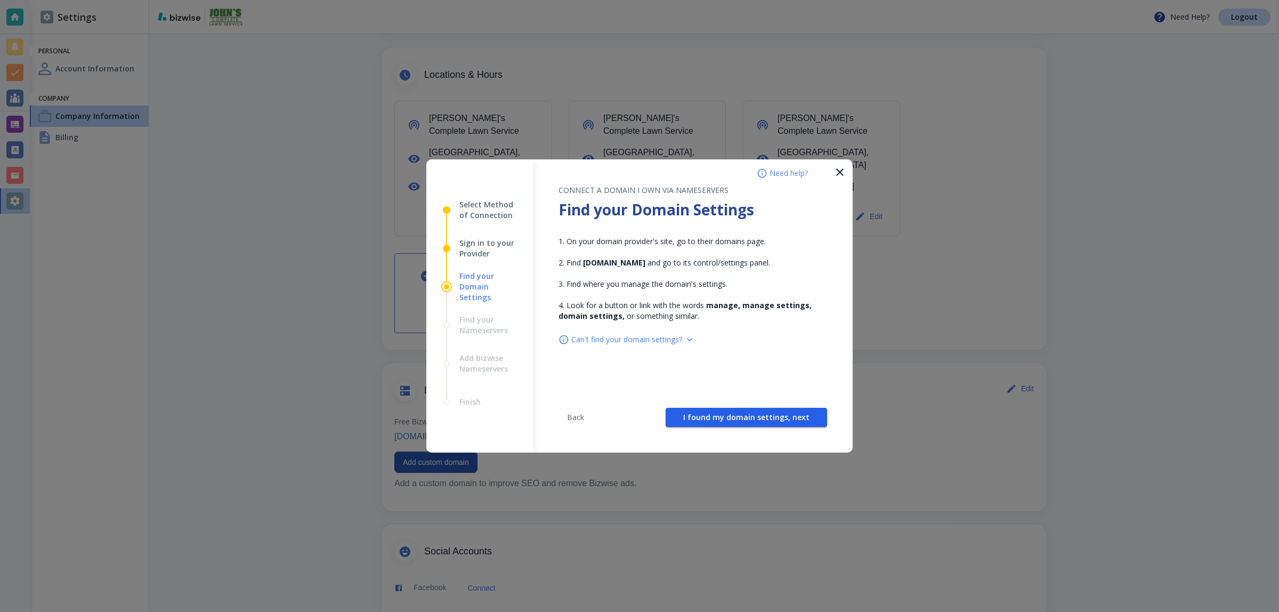
click at [784, 419] on span "I found my domain settings, next" at bounding box center [746, 416] width 126 height 7
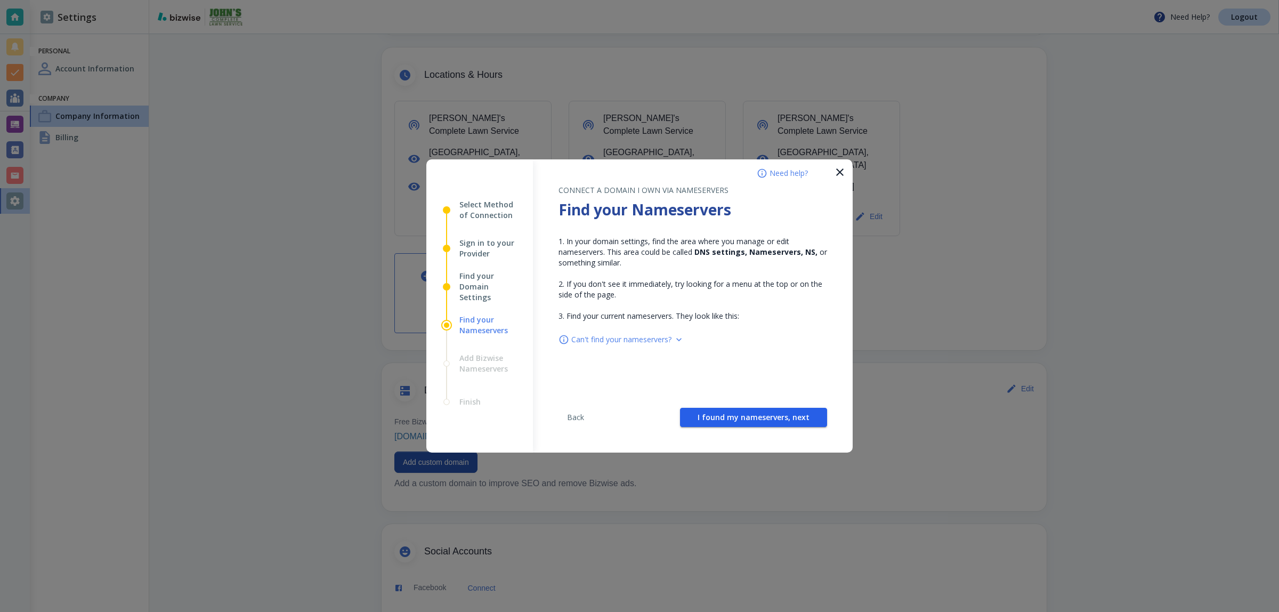
click at [784, 419] on span "I found my nameservers, next" at bounding box center [753, 416] width 112 height 7
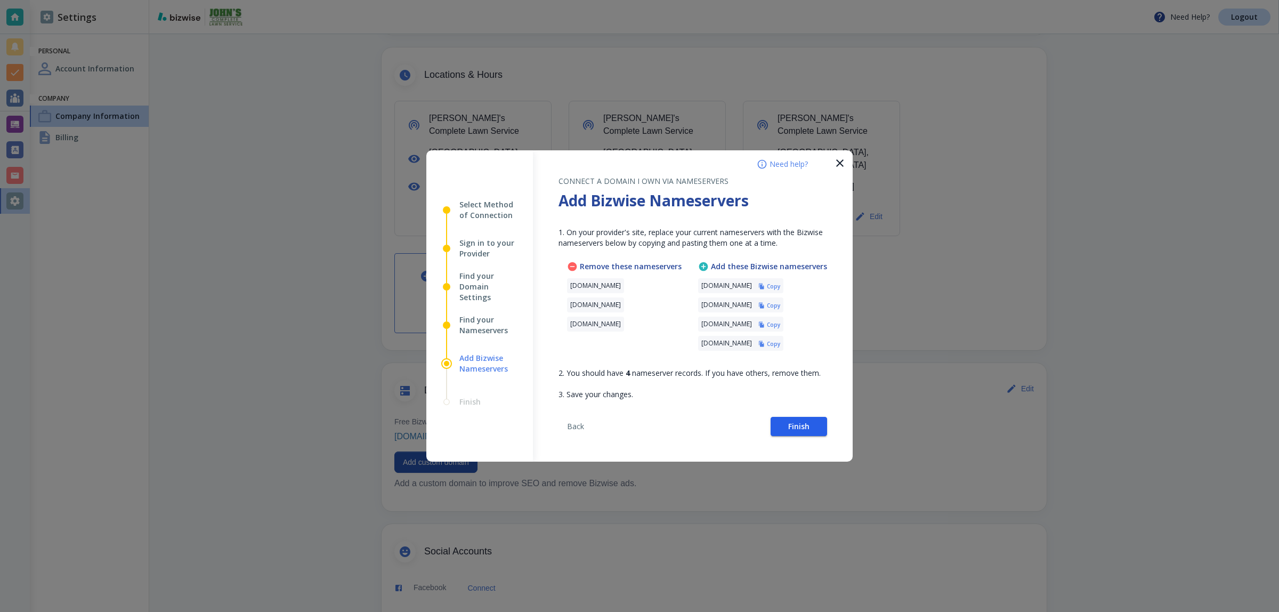
drag, startPoint x: 784, startPoint y: 419, endPoint x: 776, endPoint y: 281, distance: 138.2
click at [678, 314] on div "CONNECT A DOMAIN I OWN VIA NAMESERVERS Add Bizwise Nameservers 1. On your provi…" at bounding box center [693, 305] width 320 height 311
click at [765, 283] on icon "button" at bounding box center [761, 286] width 6 height 6
click at [810, 422] on button "Finish" at bounding box center [798, 426] width 56 height 19
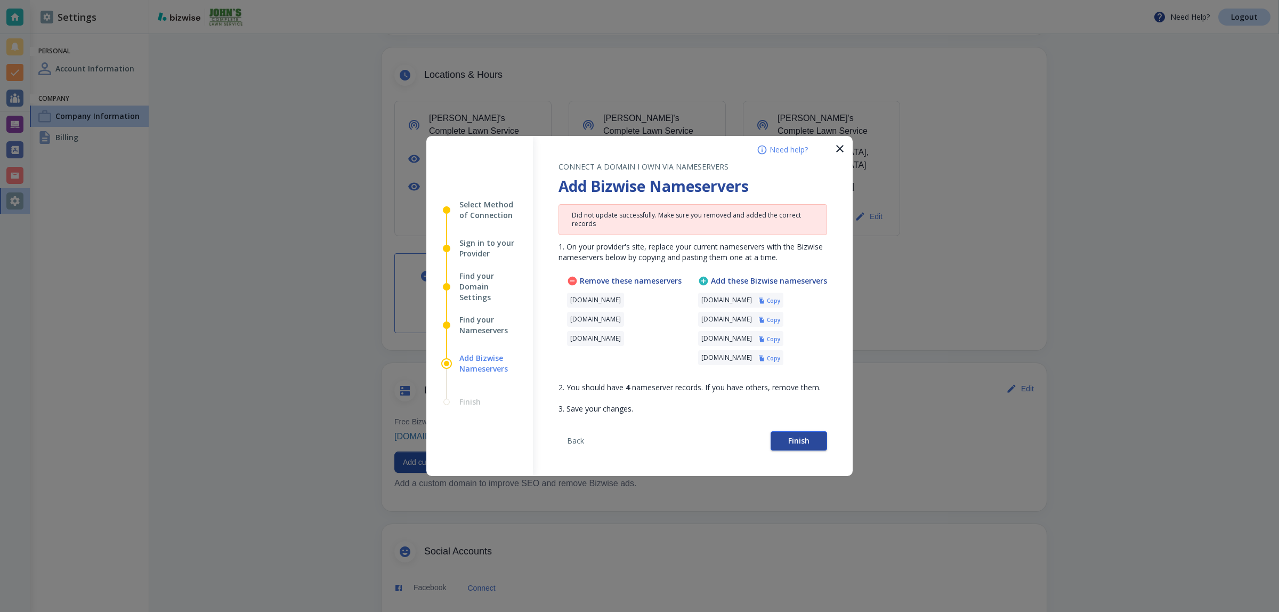
click at [784, 443] on button "Finish" at bounding box center [798, 440] width 56 height 19
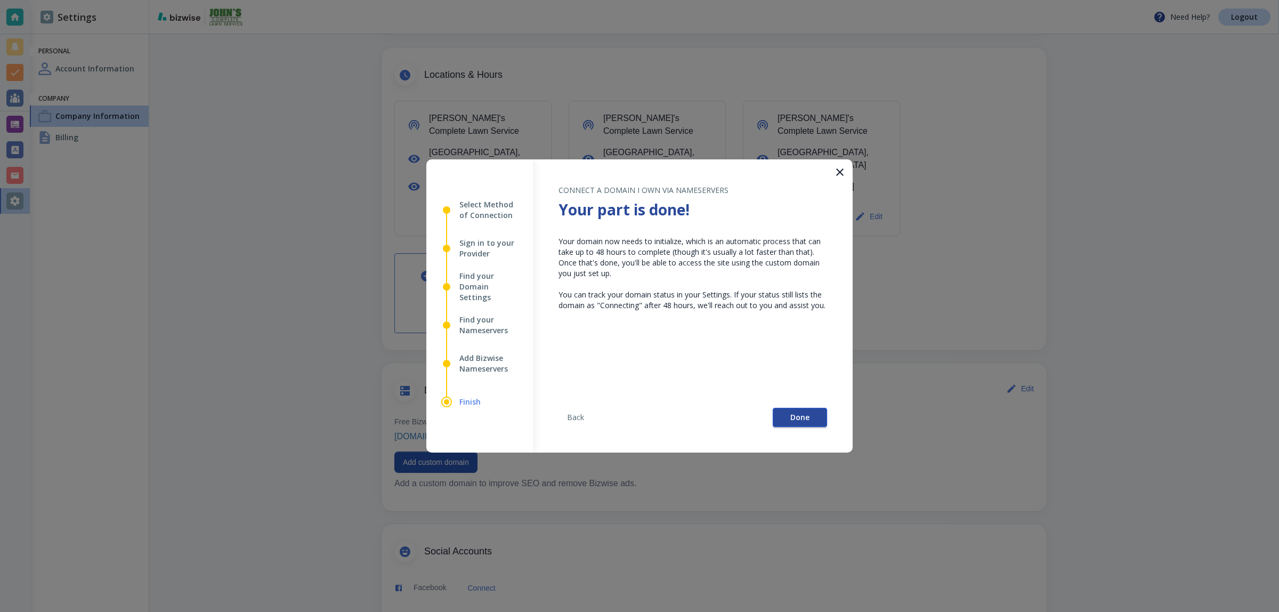
click at [801, 422] on button "Done" at bounding box center [799, 417] width 54 height 19
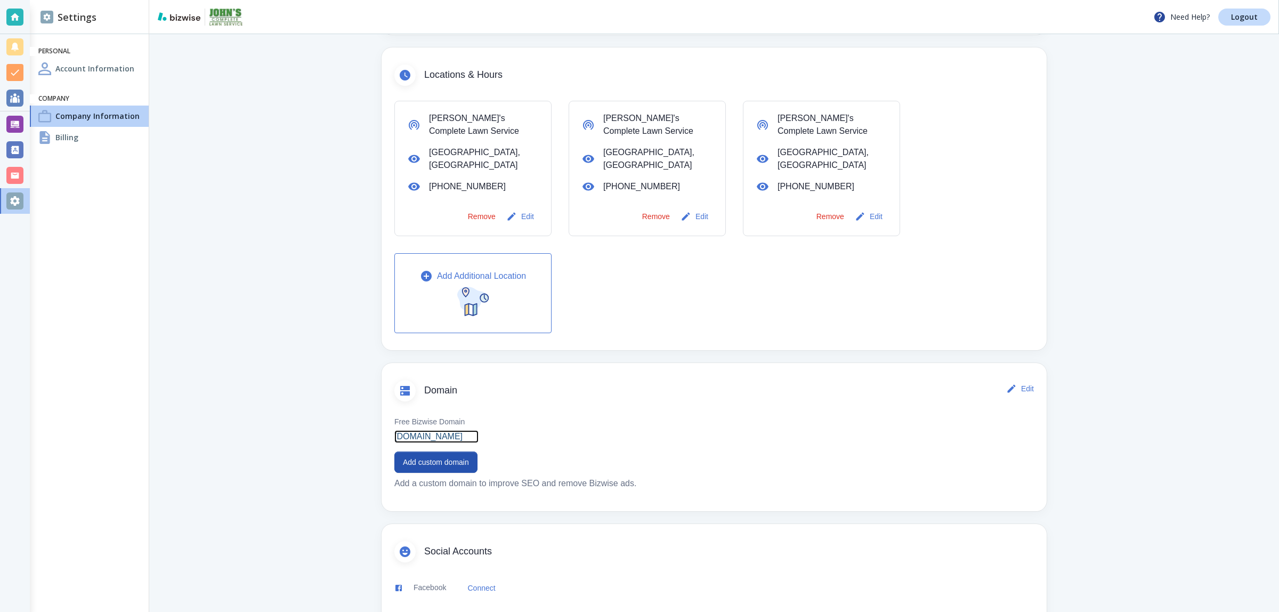
click at [443, 432] on p "johnslawnservicebirmingham.bizwise.com" at bounding box center [428, 436] width 68 height 13
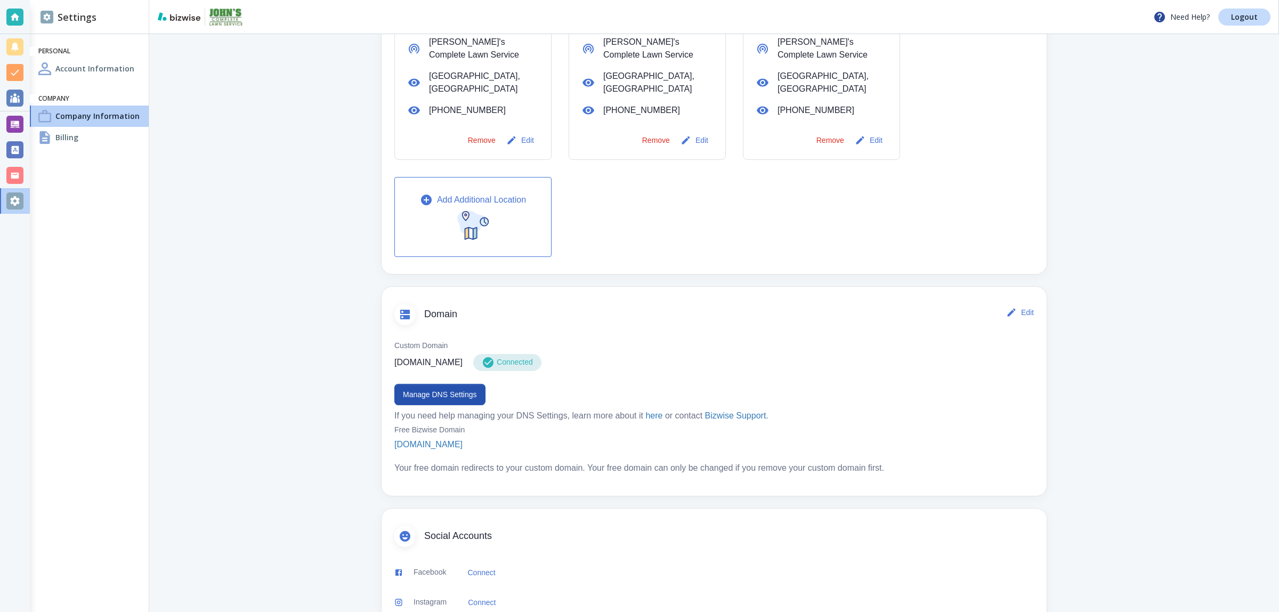
scroll to position [464, 0]
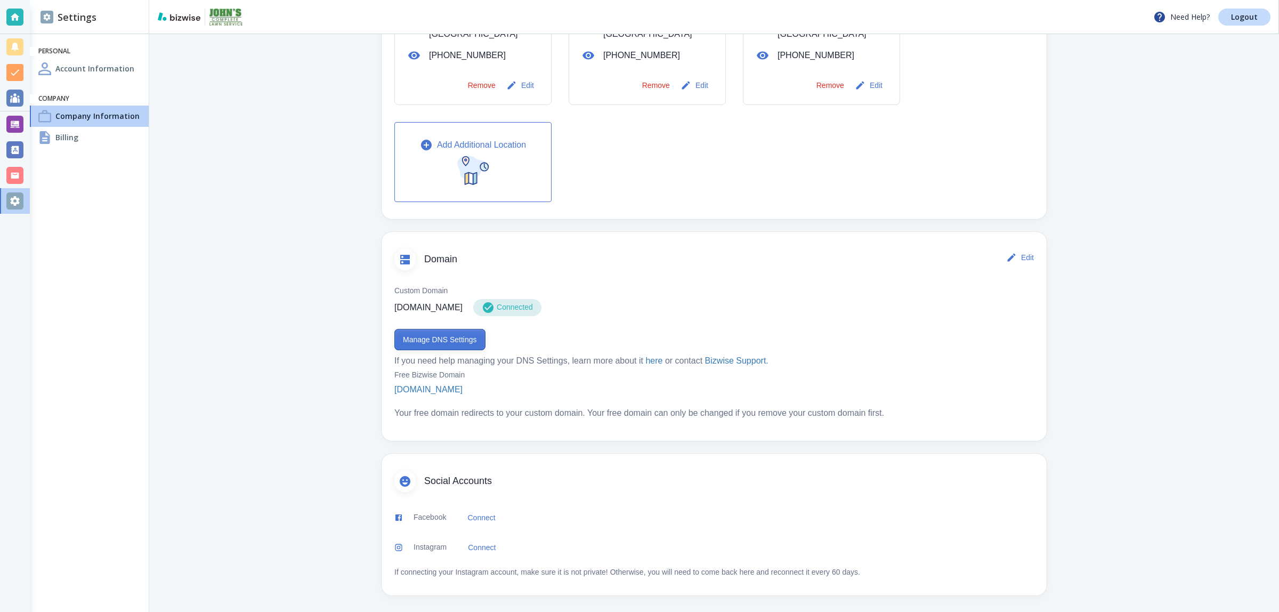
click at [443, 336] on button "Manage DNS Settings" at bounding box center [439, 339] width 91 height 21
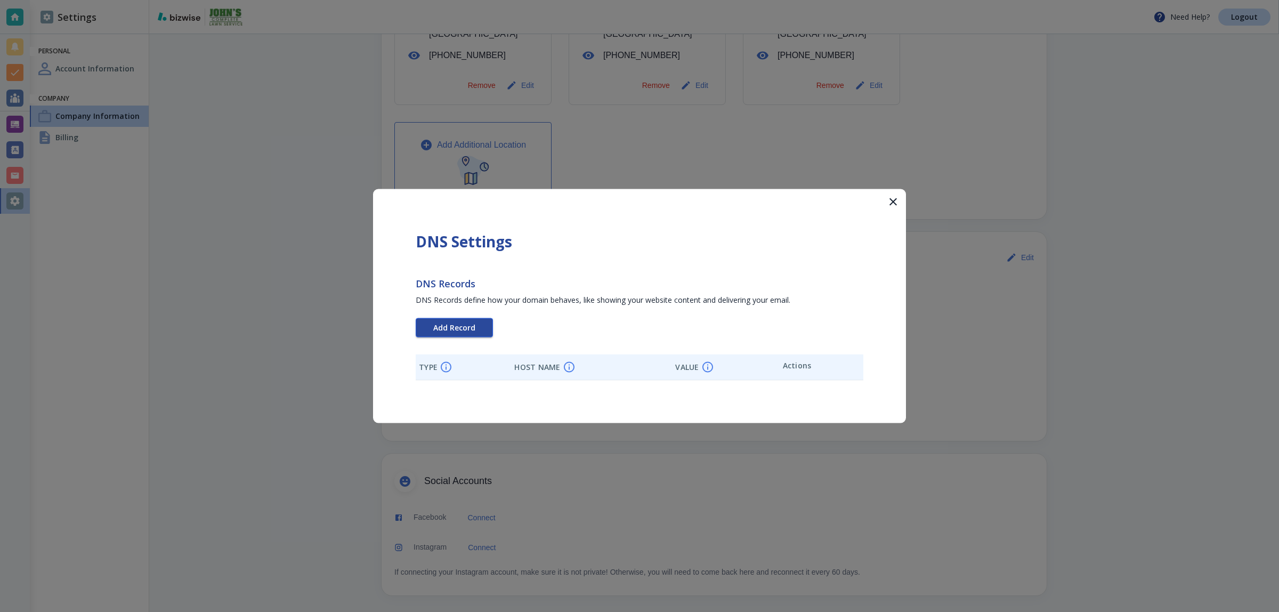
click at [470, 324] on span "Add Record" at bounding box center [454, 327] width 42 height 7
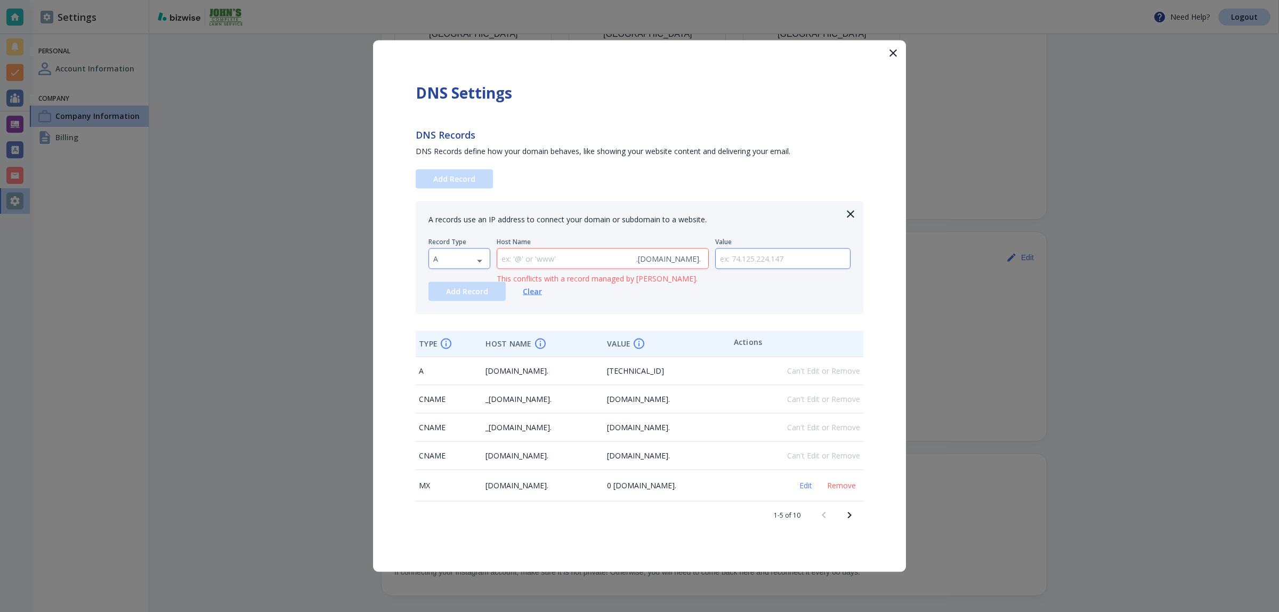
click at [460, 0] on body "Need Help? Logout Settings Personal Account Information Company Company Informa…" at bounding box center [639, 0] width 1279 height 0
click at [467, 323] on li "TXT" at bounding box center [459, 326] width 60 height 17
type input "TXT"
click at [790, 245] on p "Value" at bounding box center [783, 242] width 136 height 9
click at [791, 252] on input "text" at bounding box center [782, 259] width 135 height 20
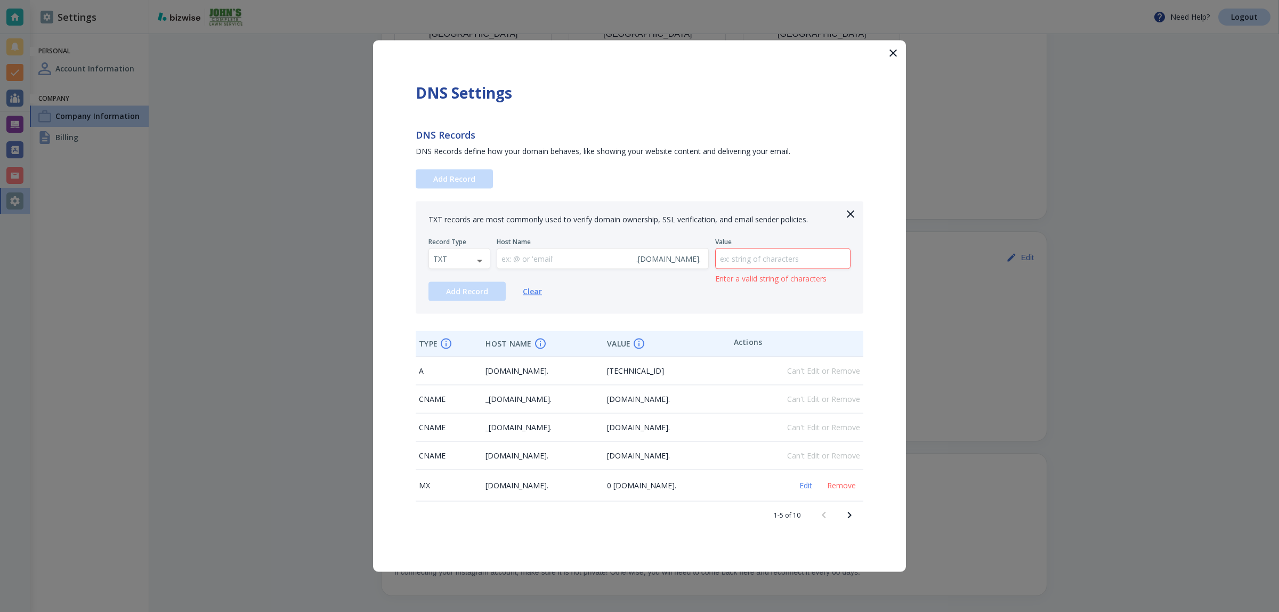
paste input "google-site-verification=JPdCDPRrKgmQTFgpycEZSRr6bxUYGkDcw039-yfFPKk"
type input "google-site-verification=JPdCDPRrKgmQTFgpycEZSRr6bxUYGkDcw039-yfFPKk"
click at [467, 295] on span "Add Record" at bounding box center [467, 291] width 42 height 7
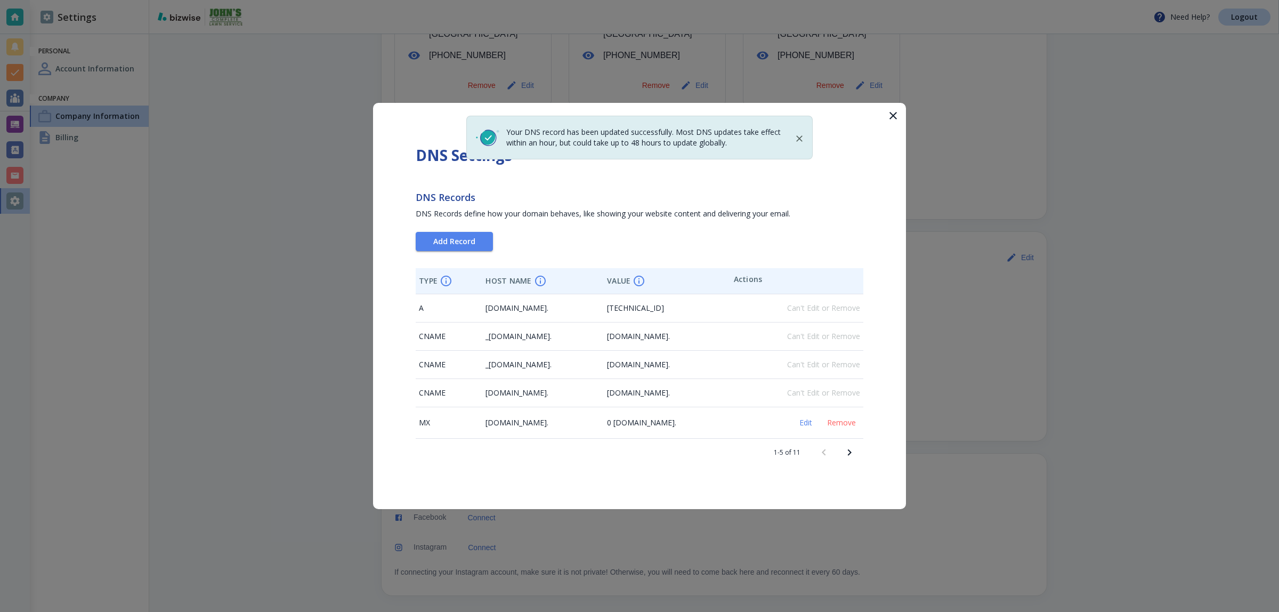
click at [271, 329] on div at bounding box center [639, 306] width 1279 height 612
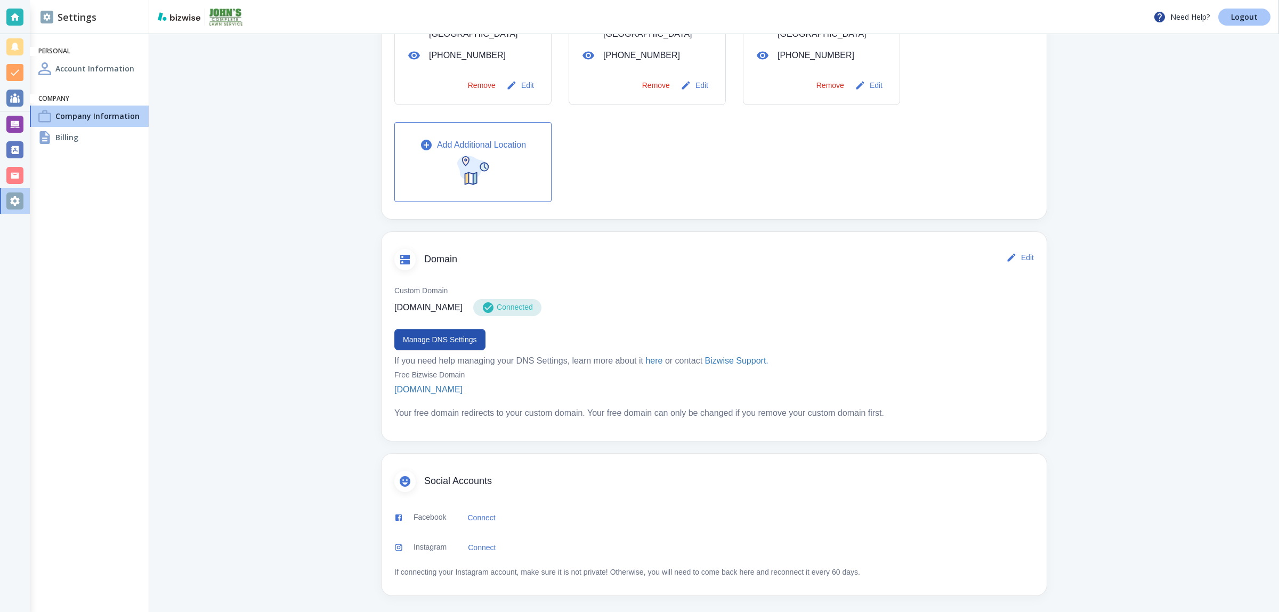
click at [1258, 10] on link "Logout" at bounding box center [1244, 17] width 52 height 17
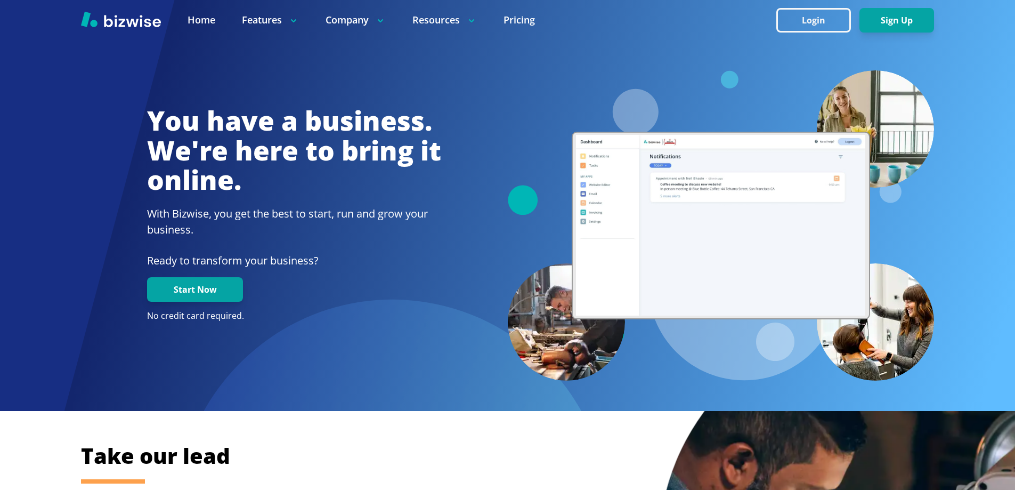
click at [989, 402] on div "You have a business. We're here to bring it online. With Bizwise, you get the b…" at bounding box center [507, 205] width 1015 height 411
